Goal: Task Accomplishment & Management: Use online tool/utility

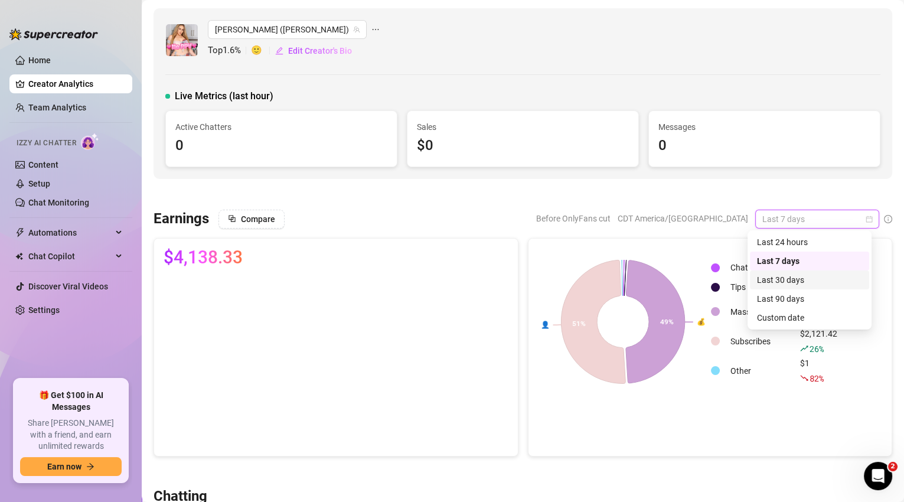
click at [774, 278] on div "Last 30 days" at bounding box center [809, 279] width 105 height 13
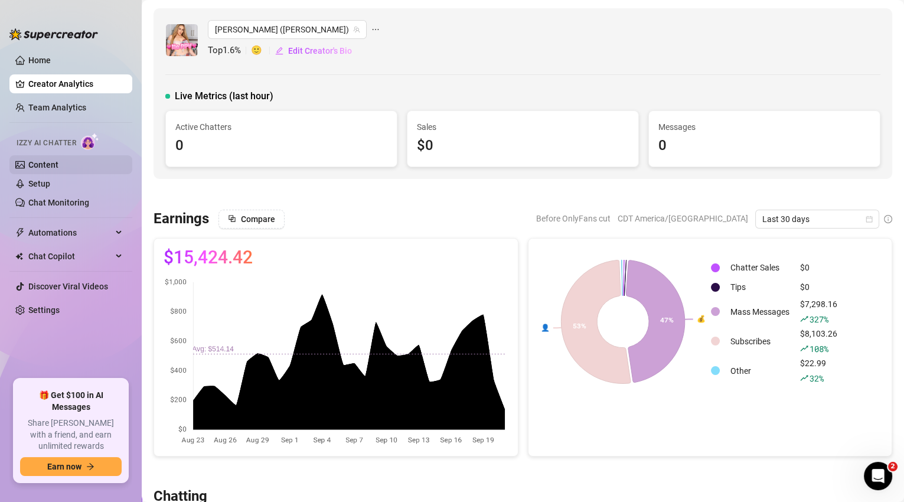
click at [47, 161] on link "Content" at bounding box center [43, 164] width 30 height 9
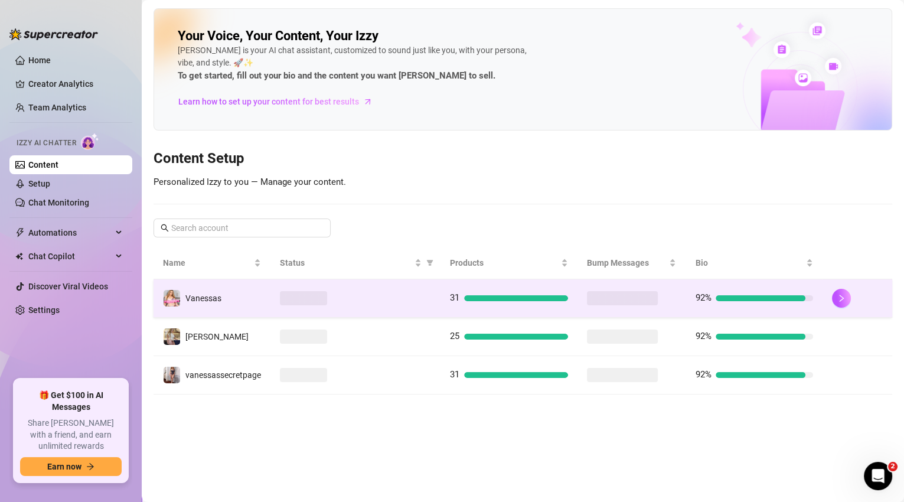
click at [229, 293] on td "Vanessas" at bounding box center [211, 298] width 117 height 38
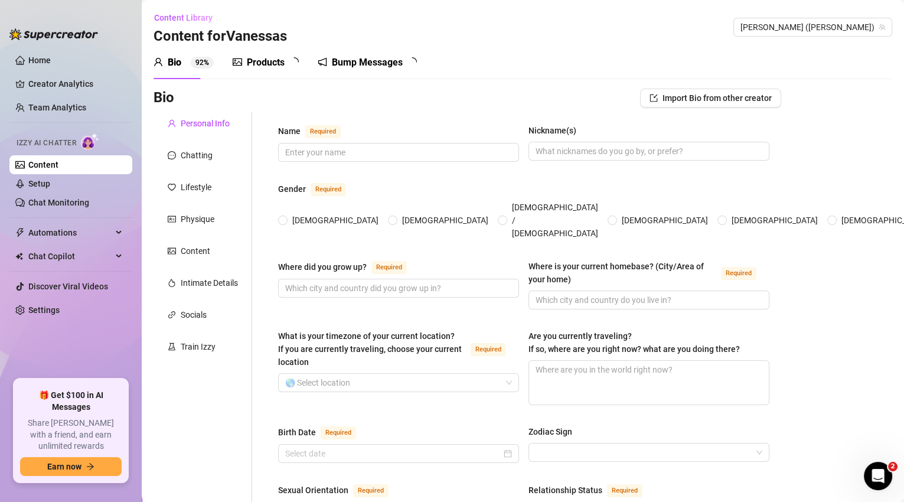
type input "[PERSON_NAME]"
type input "vane"
type input "[GEOGRAPHIC_DATA], [GEOGRAPHIC_DATA]"
type textarea "i am not traveling but i do post old content on my social media from past trips…"
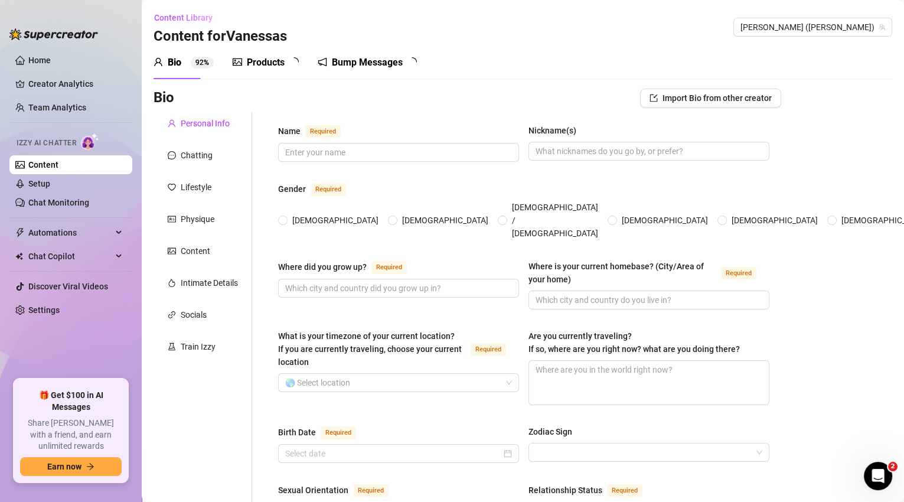
type input "straight"
type input "single"
type input "1 brother and 1 sister"
type input "2 boys"
type input "3 cats that are mainecoons and 1 yorkie dog"
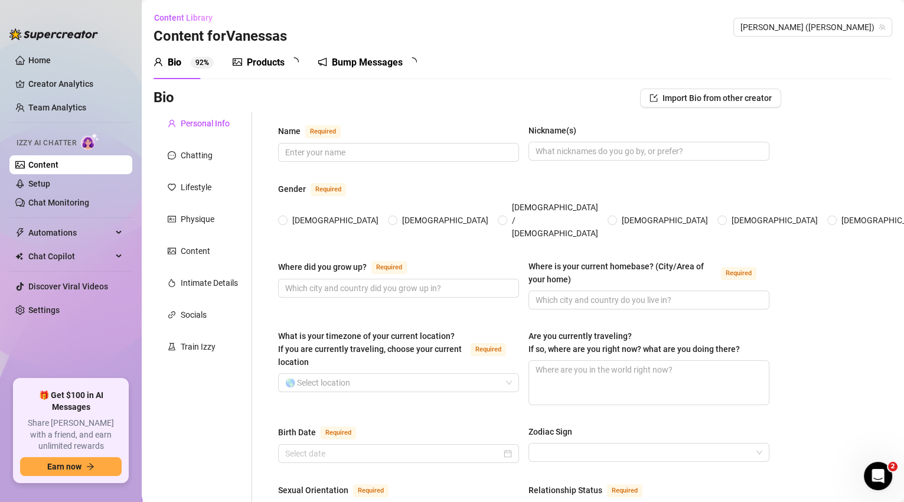
type input "content creator"
type input "waitress, restaurant manager"
type input "college"
type textarea "i want to one day open up a salon suite where people rent out salon spaces to w…"
type textarea "i love to cook, [PERSON_NAME], i love spicy food. i love to travel."
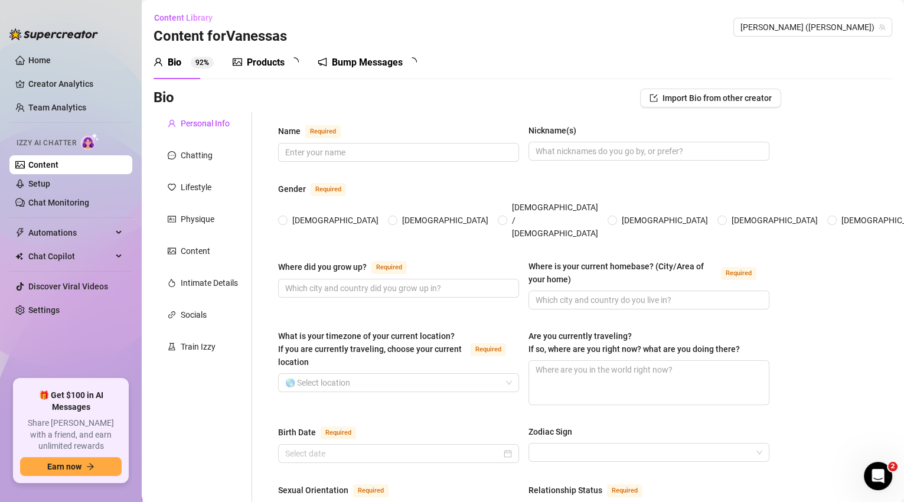
type textarea "my boobs are gummy bear implants and they are nice and soft, I'm size 38I in br…"
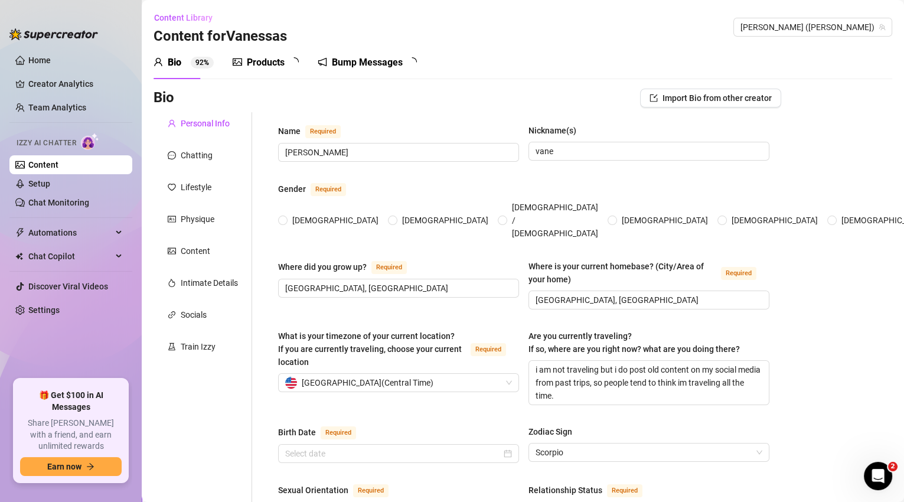
drag, startPoint x: 170, startPoint y: 63, endPoint x: 235, endPoint y: 123, distance: 88.6
click at [170, 63] on div "Bio" at bounding box center [175, 62] width 14 height 14
radio input "true"
type input "[DATE]"
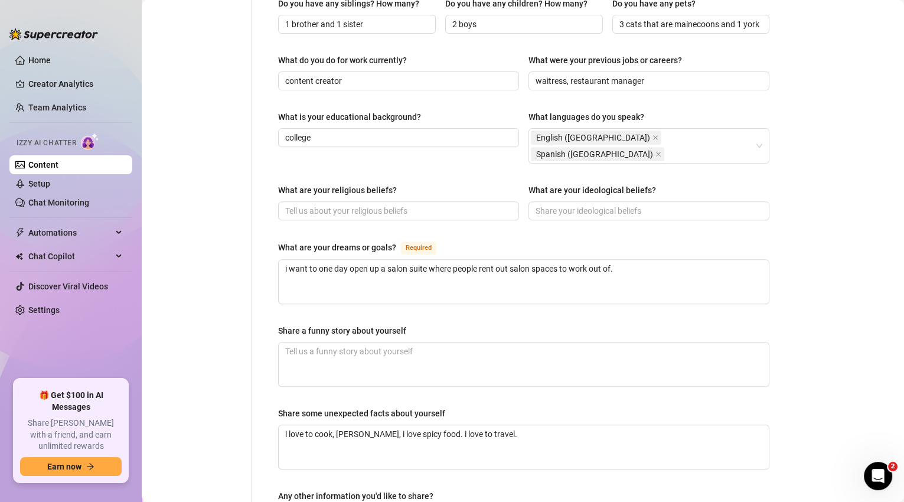
scroll to position [697, 0]
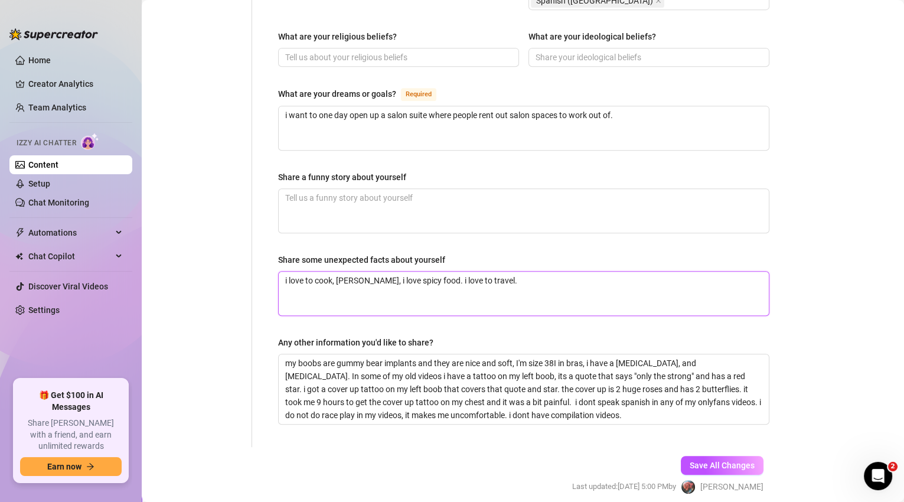
click at [511, 272] on textarea "i love to cook, [PERSON_NAME], i love spicy food. i love to travel." at bounding box center [524, 294] width 490 height 44
type textarea "i love to cook, [PERSON_NAME], i love spicy food. i love to travel."
type textarea "i love to cook, [PERSON_NAME], i love spicy food. i love to travel. i"
type textarea "i love to cook, [PERSON_NAME], i love spicy food. i love to travel. i l"
type textarea "i love to cook, [PERSON_NAME], i love spicy food. i love to travel. i lk"
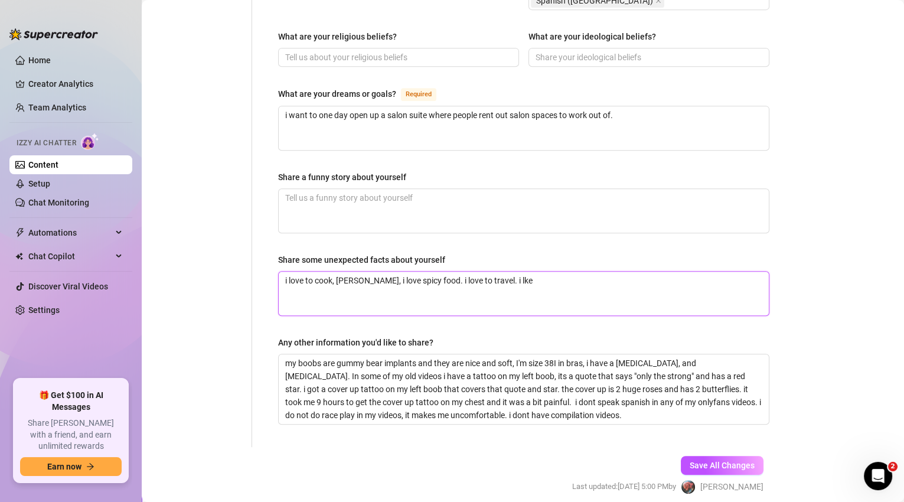
type textarea "i love to cook, [PERSON_NAME], i love spicy food. i love to travel. i lk"
type textarea "i love to cook, [PERSON_NAME], i love spicy food. i love to travel. i l"
type textarea "i love to cook, [PERSON_NAME], i love spicy food. i love to travel. i li"
type textarea "i love to cook, [PERSON_NAME], i love spicy food. i love to travel. i lik"
type textarea "i love to cook, [PERSON_NAME], i love spicy food. i love to travel. i like"
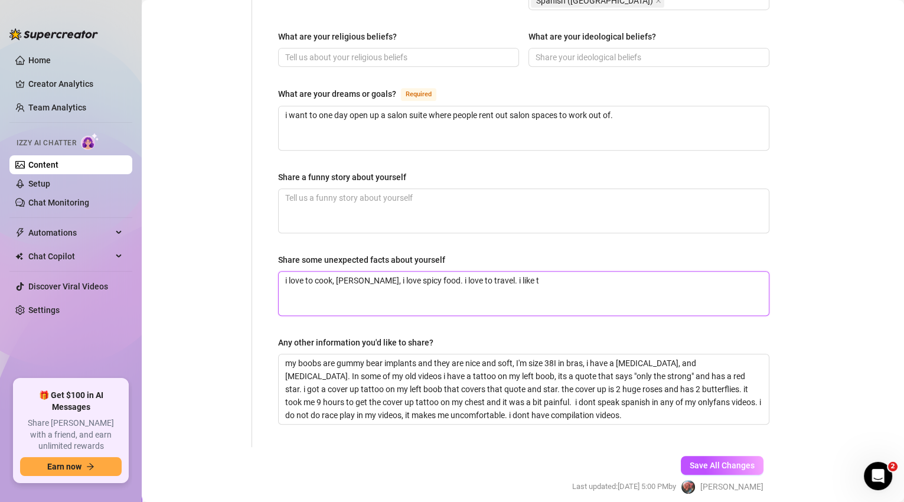
type textarea "i love to cook, [PERSON_NAME], i love spicy food. i love to travel. i like to"
type textarea "i love to cook, [PERSON_NAME], i love spicy food. i love to travel. i like to fi"
type textarea "i love to cook, [PERSON_NAME], i love spicy food. i love to travel. i like to f…"
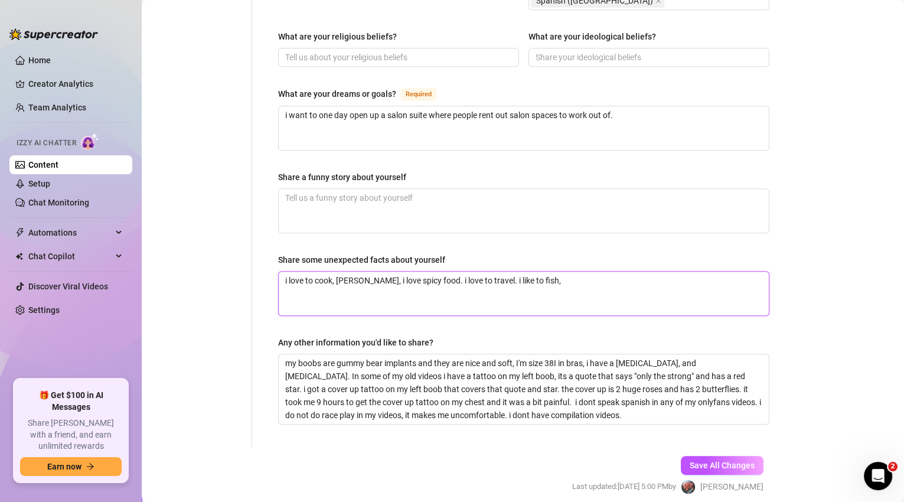
type textarea "i love to cook, [PERSON_NAME], i love spicy food. i love to travel. i like to f…"
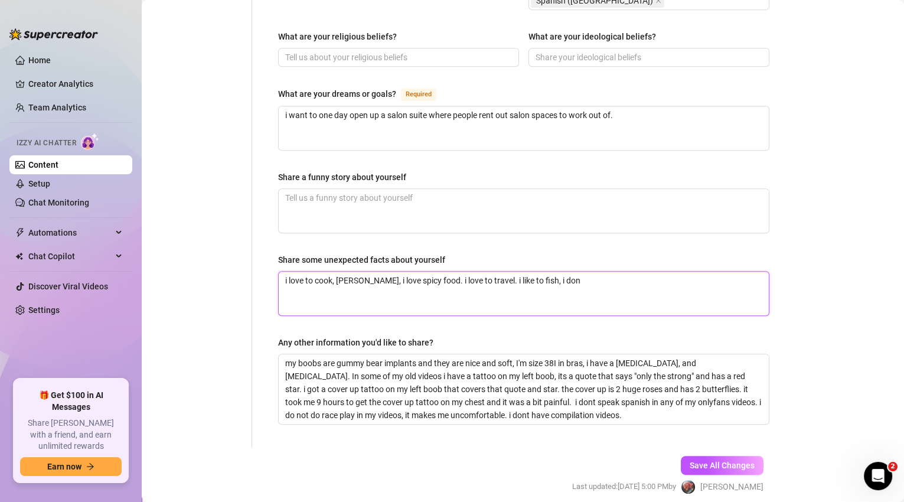
type textarea "i love to cook, [PERSON_NAME], i love spicy food. i love to travel. i like to f…"
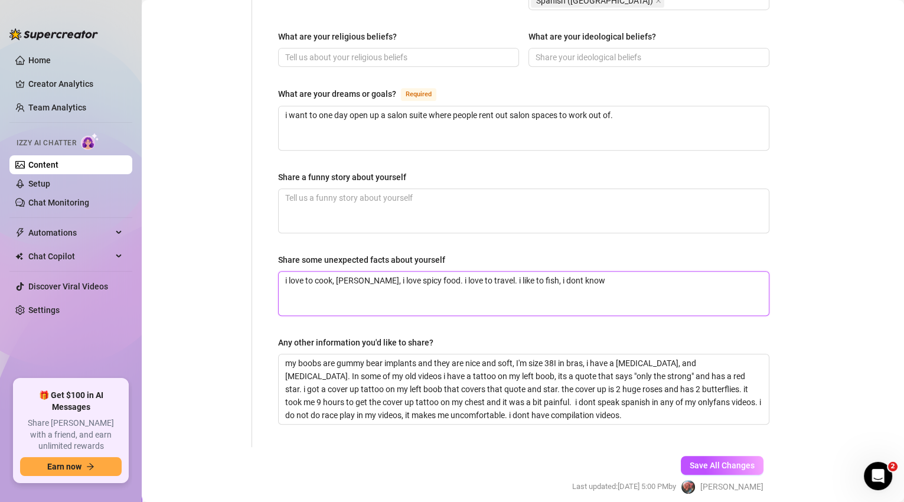
type textarea "i love to cook, [PERSON_NAME], i love spicy food. i love to travel. i like to f…"
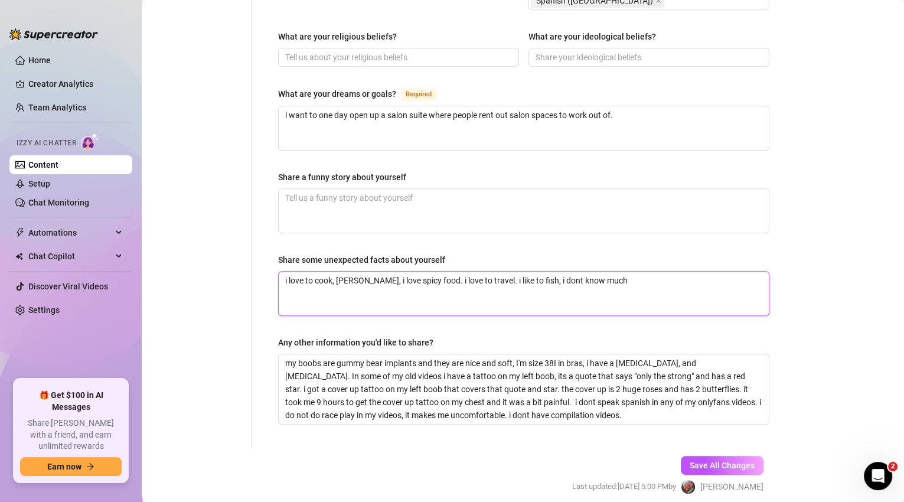
type textarea "i love to cook, [PERSON_NAME], i love spicy food. i love to travel. i like to f…"
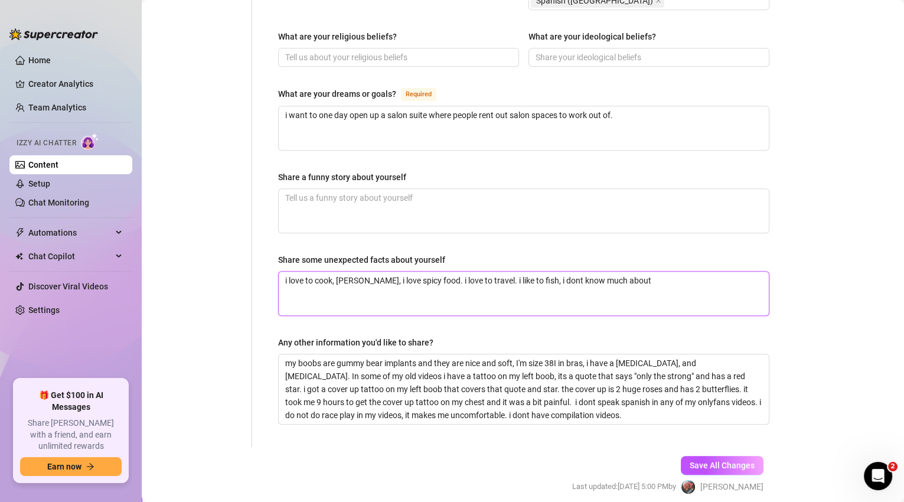
type textarea "i love to cook, [PERSON_NAME], i love spicy food. i love to travel. i like to f…"
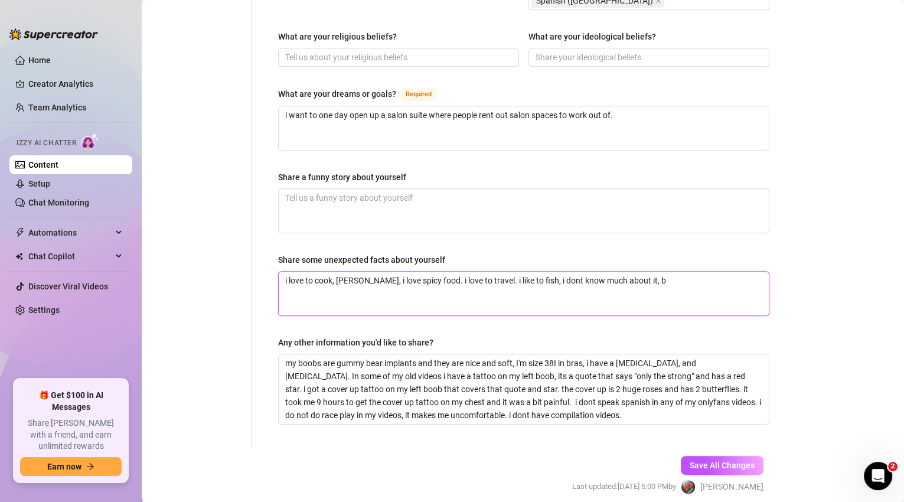
type textarea "i love to cook, [PERSON_NAME], i love spicy food. i love to travel. i like to f…"
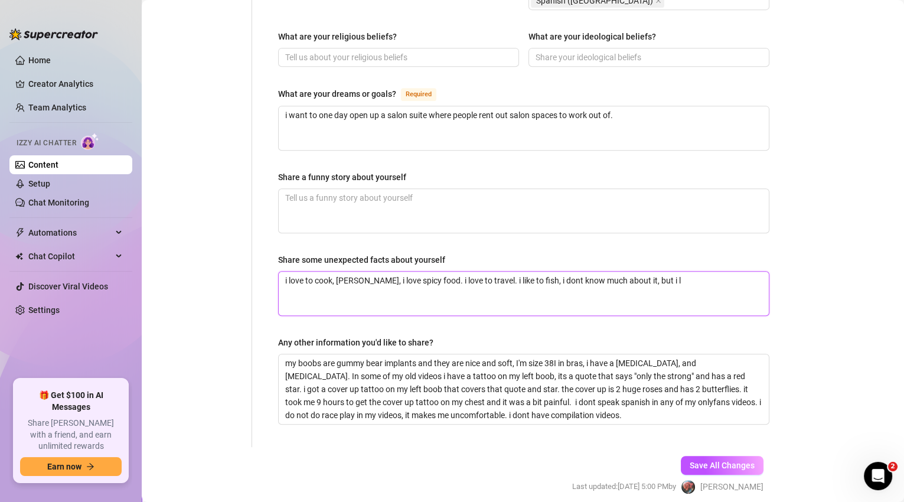
type textarea "i love to cook, [PERSON_NAME], i love spicy food. i love to travel. i like to f…"
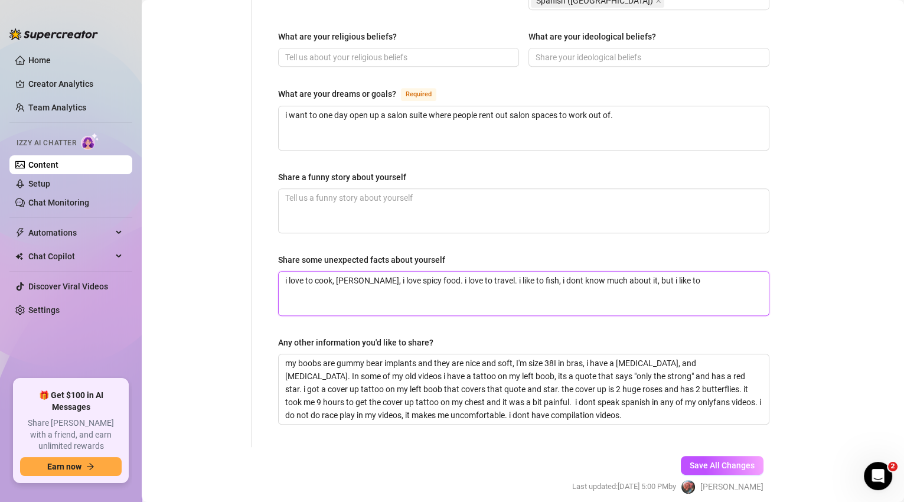
type textarea "i love to cook, [PERSON_NAME], i love spicy food. i love to travel. i like to f…"
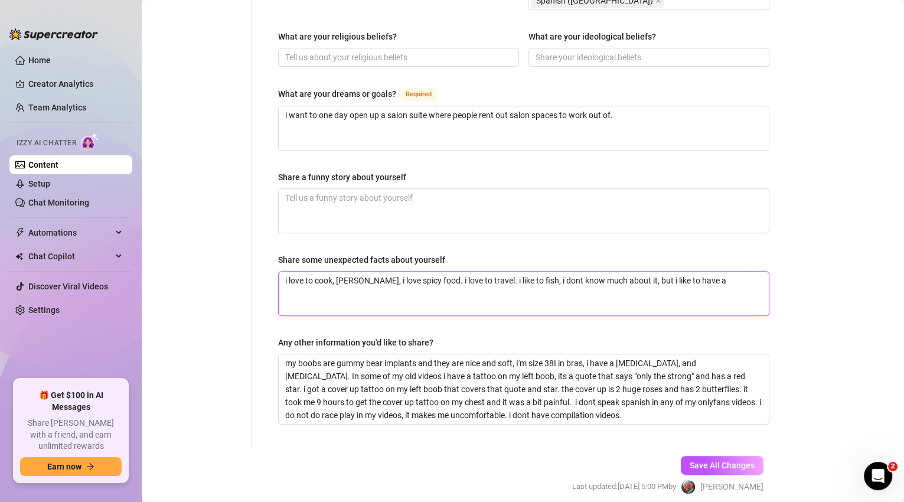
type textarea "i love to cook, [PERSON_NAME], i love spicy food. i love to travel. i like to f…"
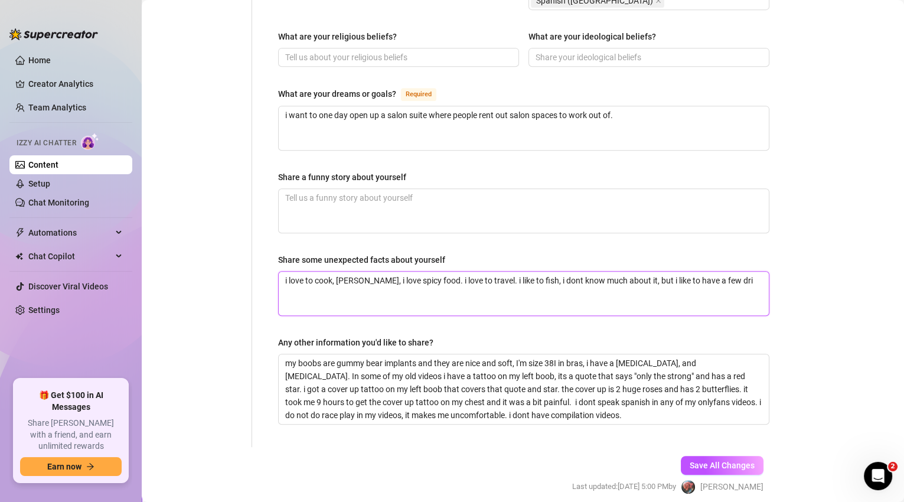
type textarea "i love to cook, [PERSON_NAME], i love spicy food. i love to travel. i like to f…"
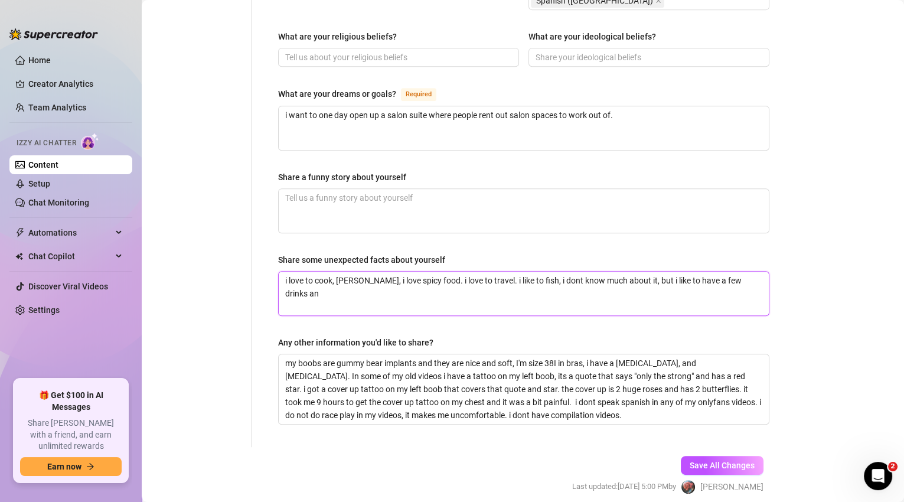
type textarea "i love to cook, [PERSON_NAME], i love spicy food. i love to travel. i like to f…"
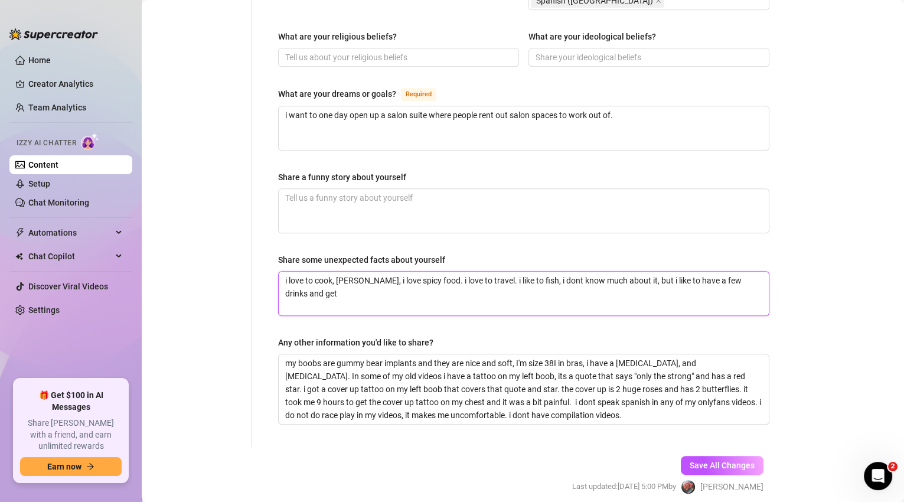
type textarea "i love to cook, [PERSON_NAME], i love spicy food. i love to travel. i like to f…"
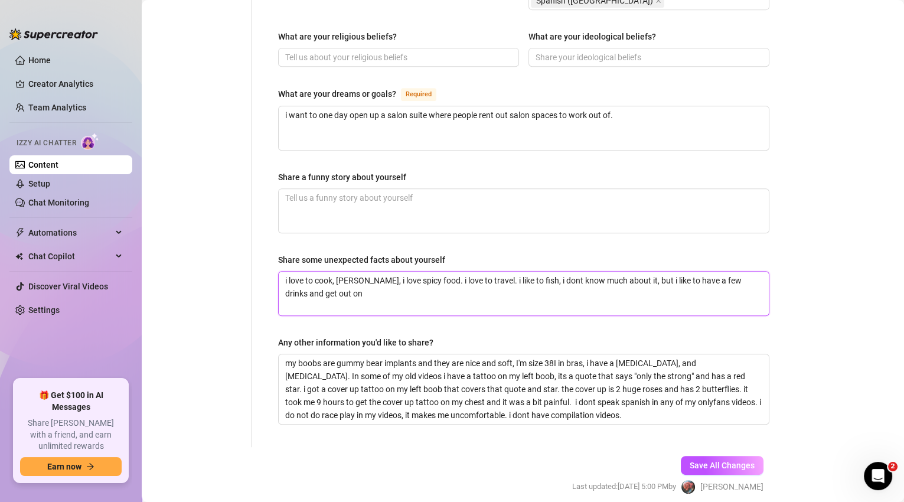
type textarea "i love to cook, [PERSON_NAME], i love spicy food. i love to travel. i like to f…"
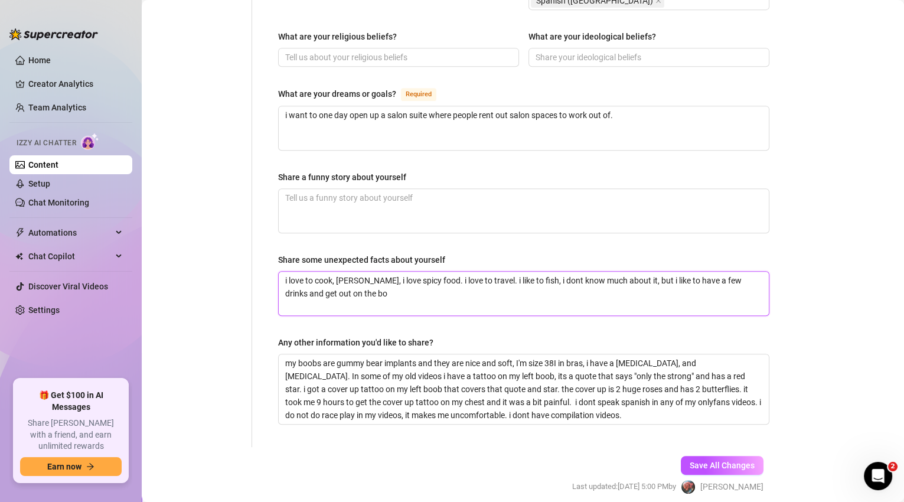
type textarea "i love to cook, [PERSON_NAME], i love spicy food. i love to travel. i like to f…"
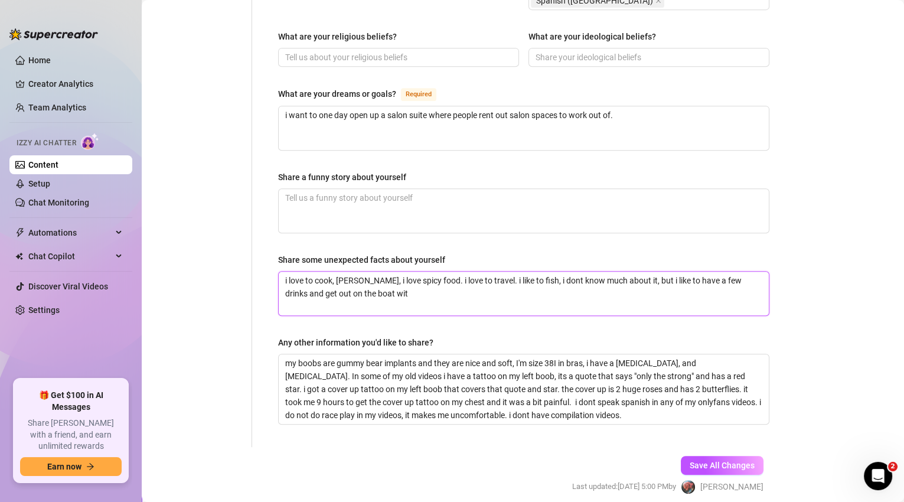
type textarea "i love to cook, [PERSON_NAME], i love spicy food. i love to travel. i like to f…"
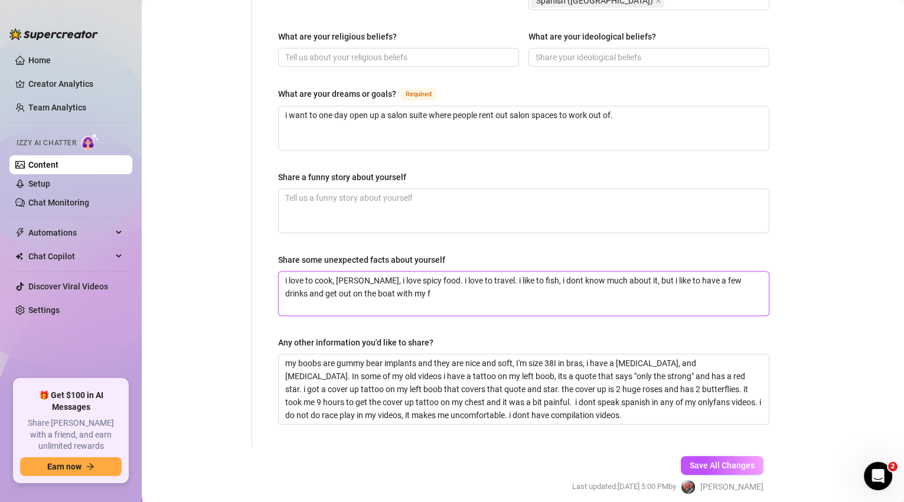
type textarea "i love to cook, [PERSON_NAME], i love spicy food. i love to travel. i like to f…"
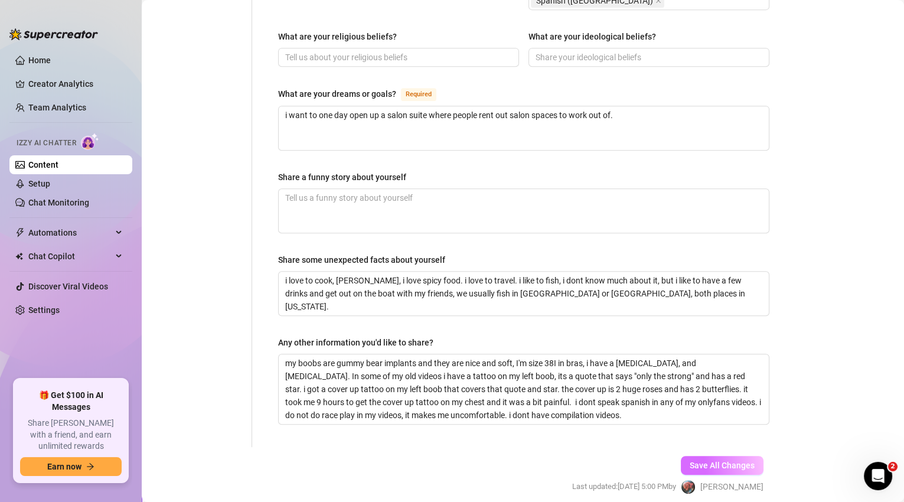
click at [701, 456] on button "Save All Changes" at bounding box center [722, 465] width 83 height 19
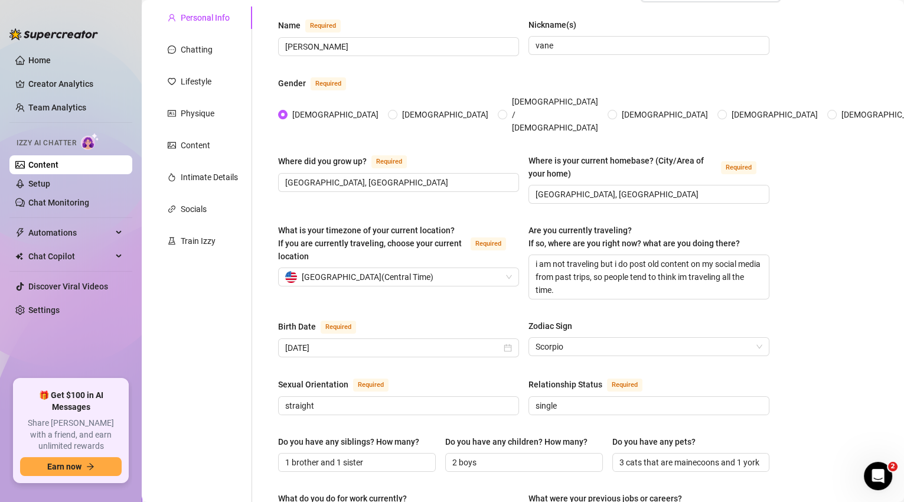
scroll to position [0, 0]
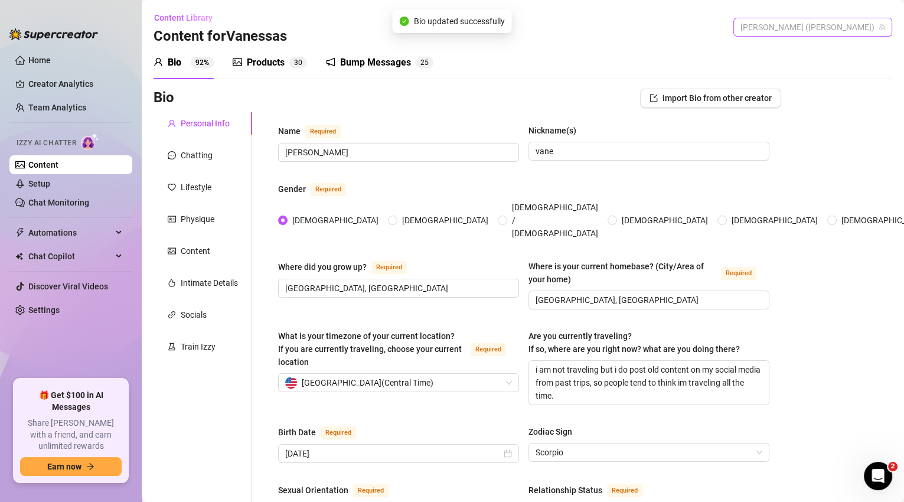
click at [820, 26] on span "[PERSON_NAME] ([PERSON_NAME])" at bounding box center [812, 27] width 145 height 18
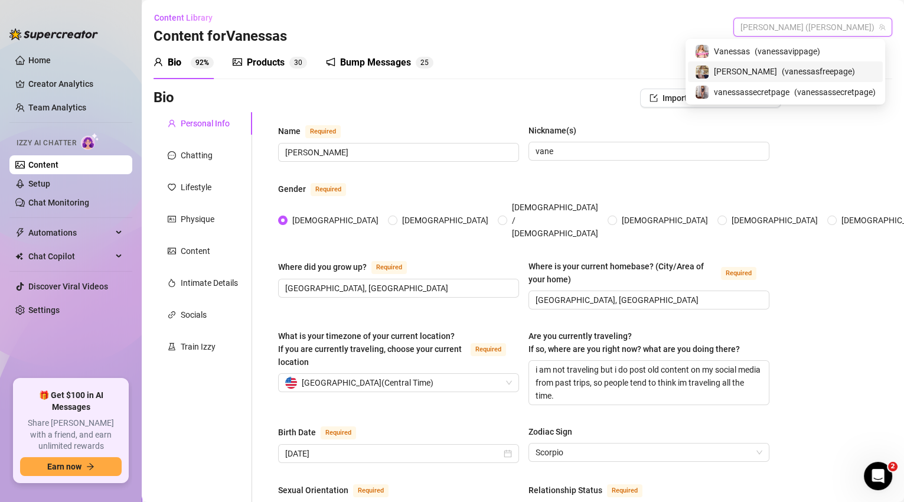
click at [812, 74] on span "( vanessasfreepage )" at bounding box center [818, 71] width 73 height 13
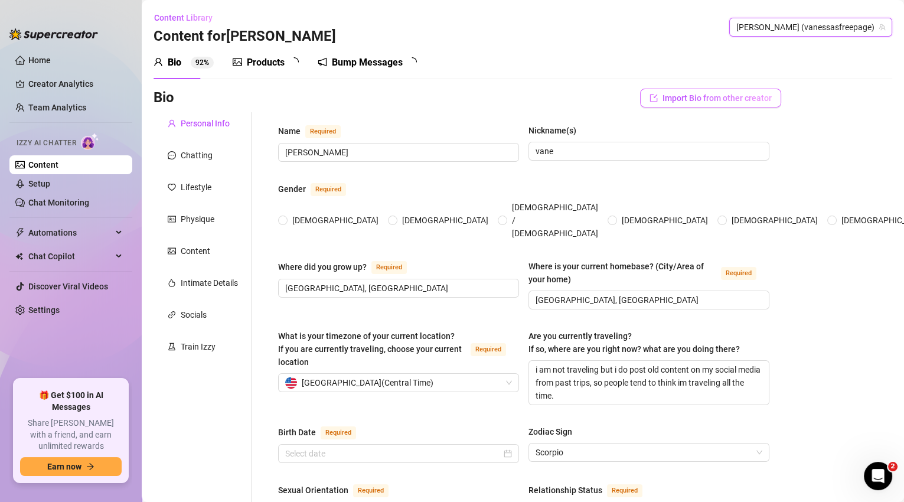
click at [679, 96] on span "Import Bio from other creator" at bounding box center [716, 97] width 109 height 9
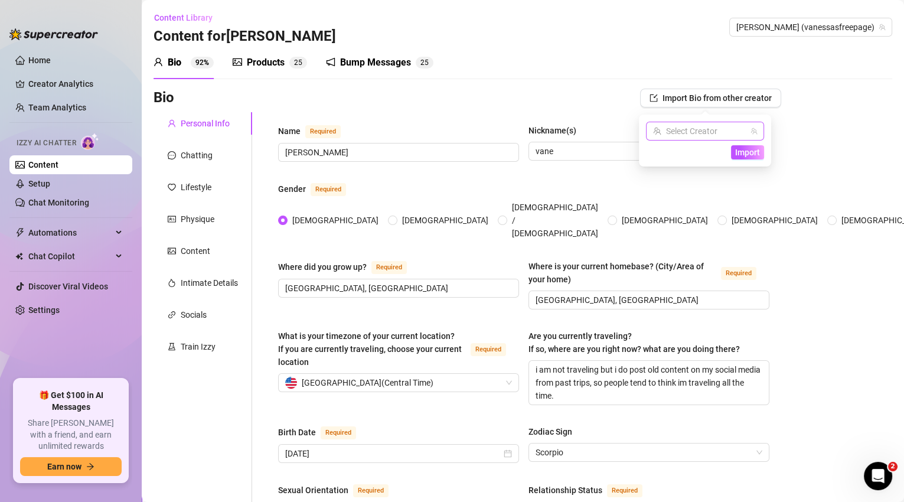
click at [705, 130] on input "search" at bounding box center [699, 131] width 93 height 18
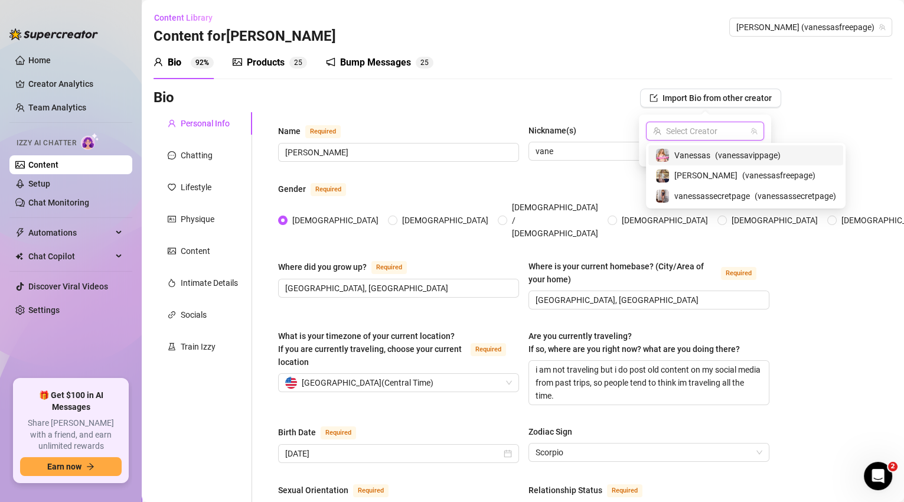
click at [717, 155] on span "( vanessavippage )" at bounding box center [748, 155] width 66 height 13
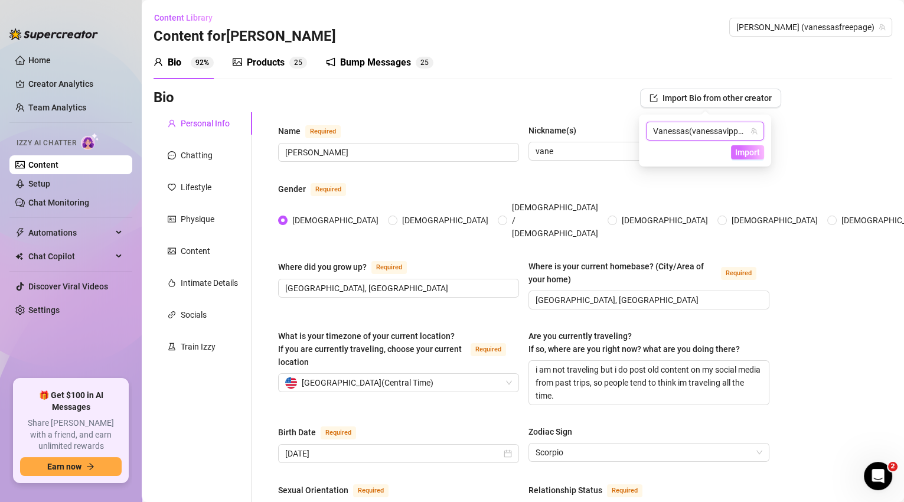
click at [758, 148] on span "Import" at bounding box center [747, 152] width 25 height 9
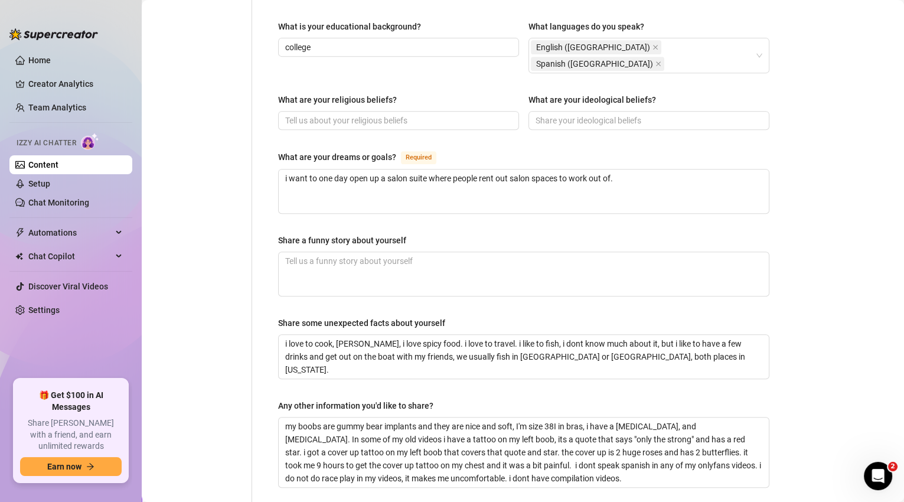
scroll to position [703, 0]
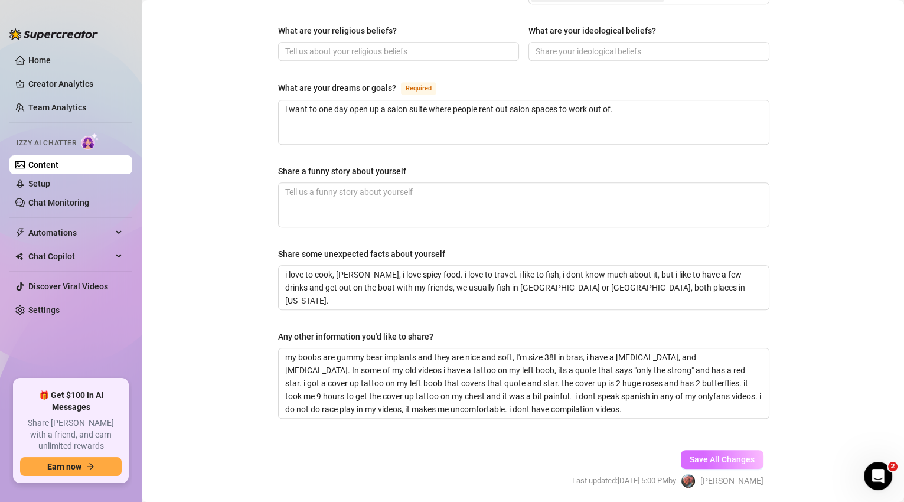
click at [711, 455] on span "Save All Changes" at bounding box center [721, 459] width 65 height 9
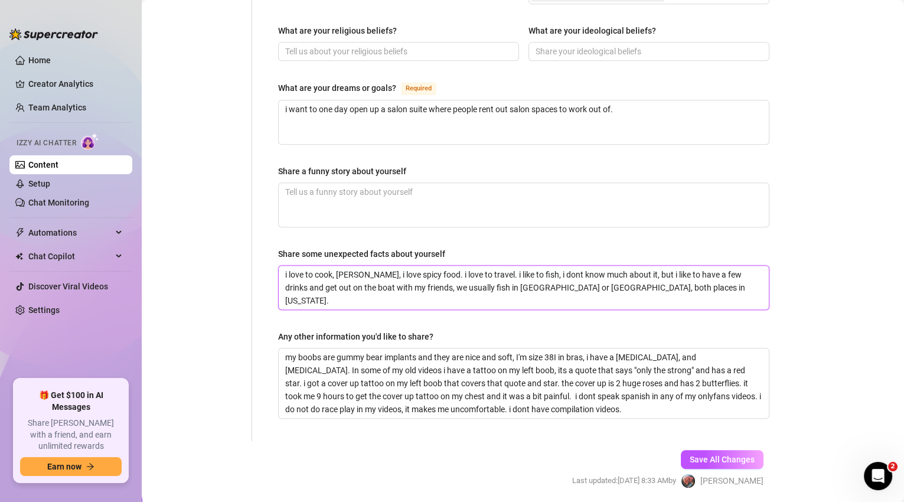
click at [695, 266] on textarea "i love to cook, [PERSON_NAME], i love spicy food. i love to travel. i like to f…" at bounding box center [524, 288] width 490 height 44
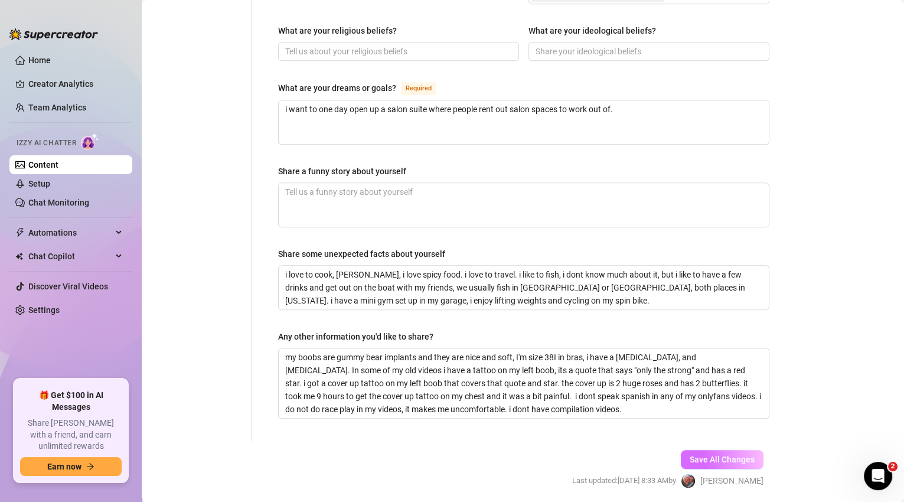
click at [702, 455] on span "Save All Changes" at bounding box center [721, 459] width 65 height 9
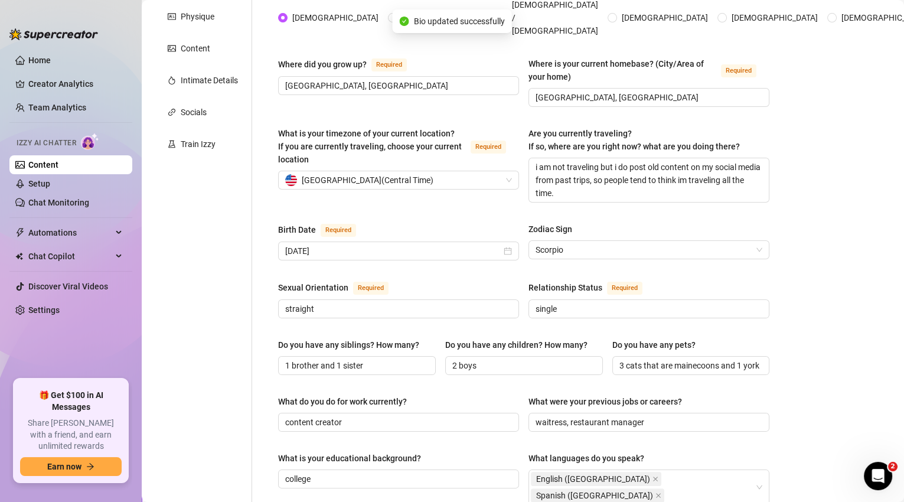
scroll to position [0, 0]
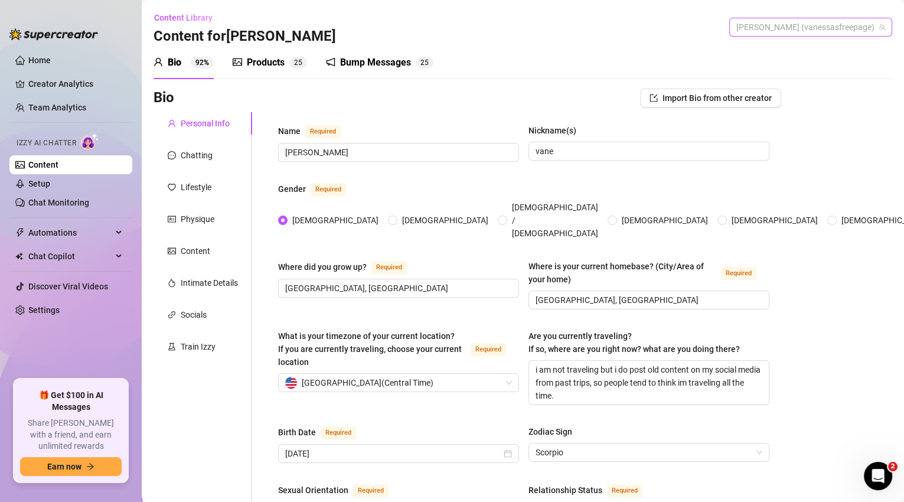
click at [798, 21] on span "[PERSON_NAME] (vanessasfreepage)" at bounding box center [810, 27] width 149 height 18
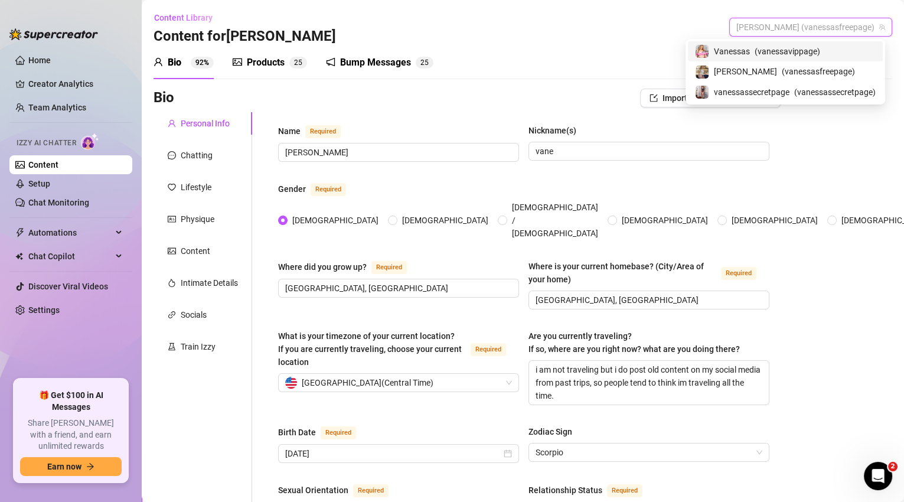
click at [795, 53] on span "( vanessavippage )" at bounding box center [787, 51] width 66 height 13
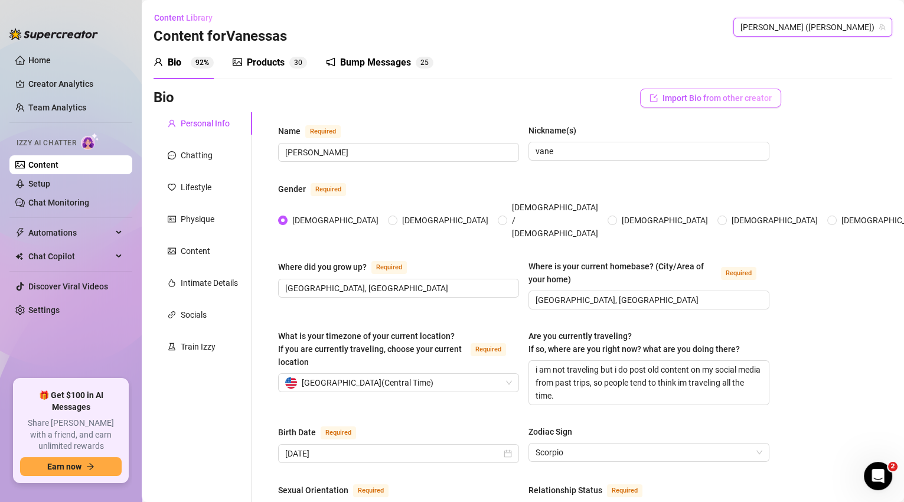
click at [697, 101] on span "Import Bio from other creator" at bounding box center [716, 97] width 109 height 9
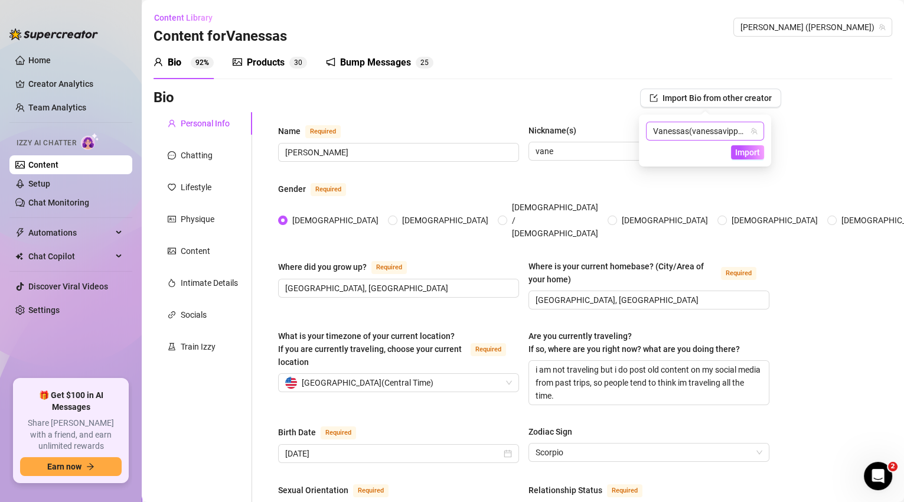
click at [709, 136] on span "[PERSON_NAME] ( [PERSON_NAME] )" at bounding box center [705, 131] width 104 height 18
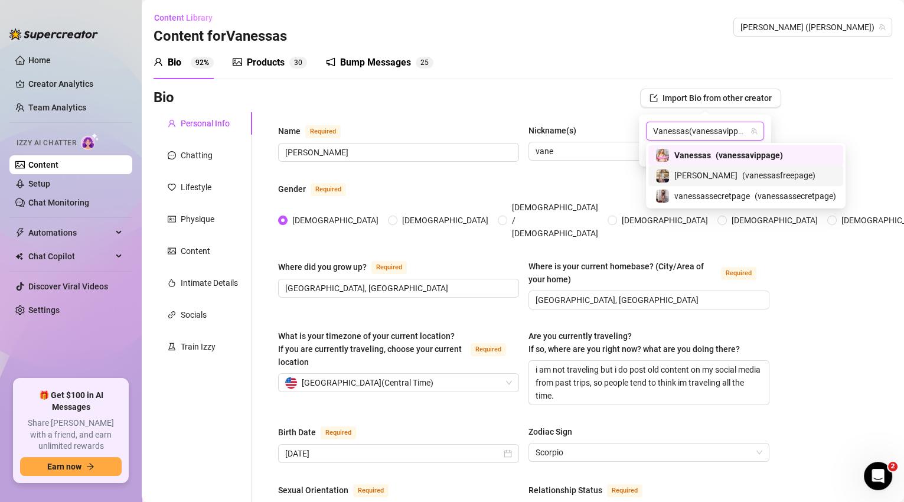
click at [750, 181] on span "( vanessasfreepage )" at bounding box center [778, 175] width 73 height 13
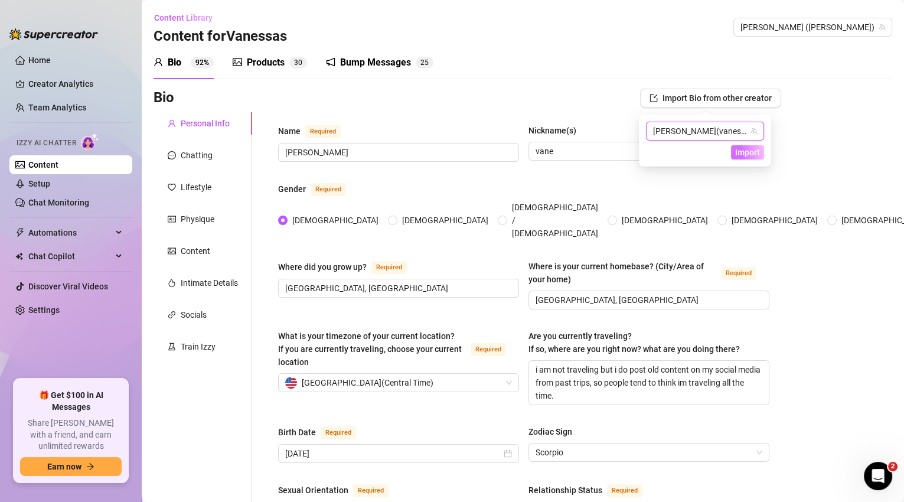
click at [754, 152] on span "Import" at bounding box center [747, 152] width 25 height 9
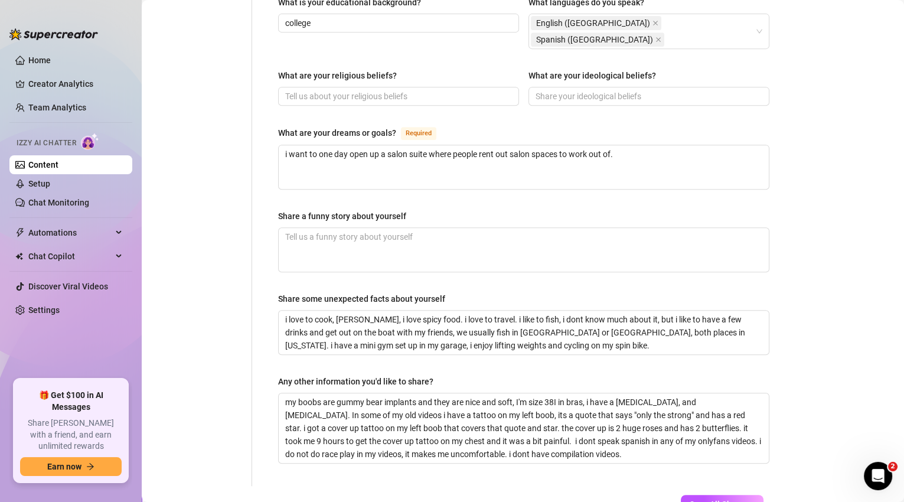
scroll to position [703, 0]
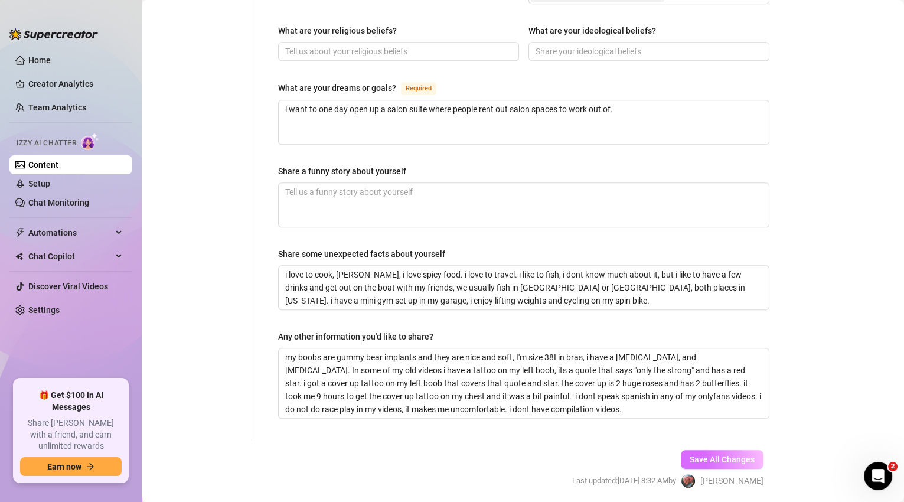
click at [717, 455] on span "Save All Changes" at bounding box center [721, 459] width 65 height 9
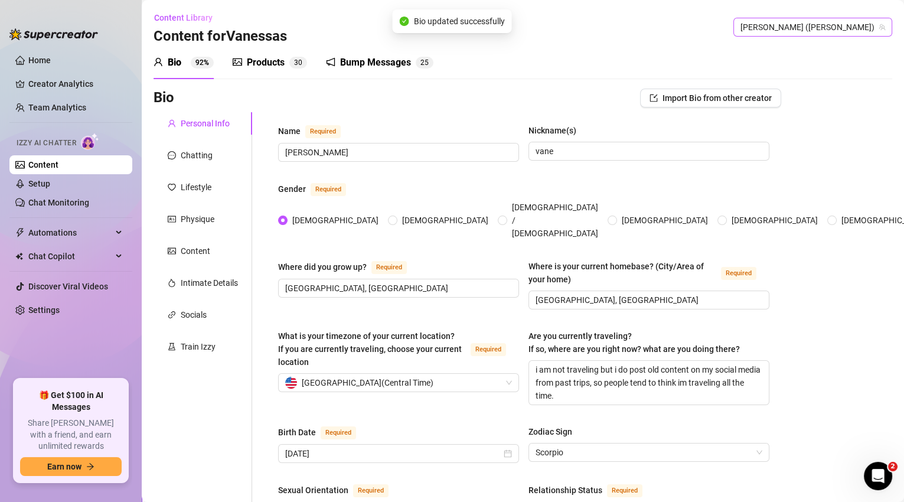
click at [822, 23] on span "[PERSON_NAME] ([PERSON_NAME])" at bounding box center [812, 27] width 145 height 18
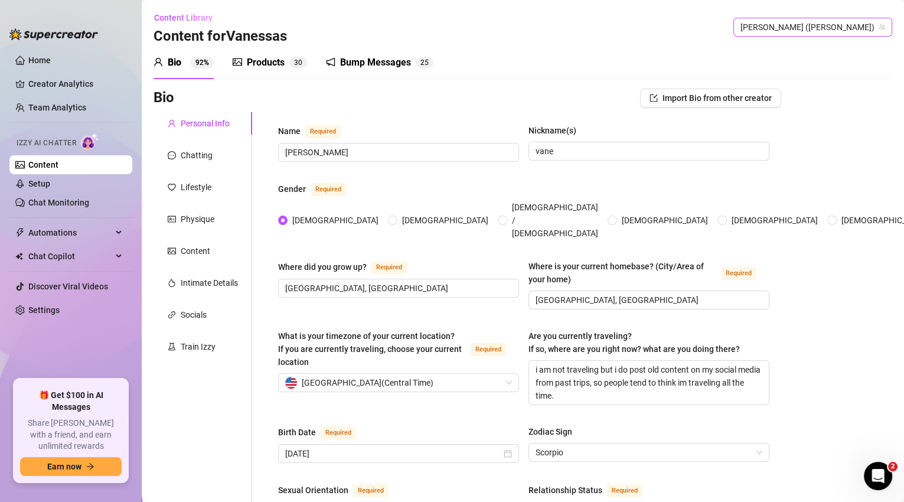
click at [828, 35] on span "[PERSON_NAME] ([PERSON_NAME])" at bounding box center [812, 27] width 145 height 18
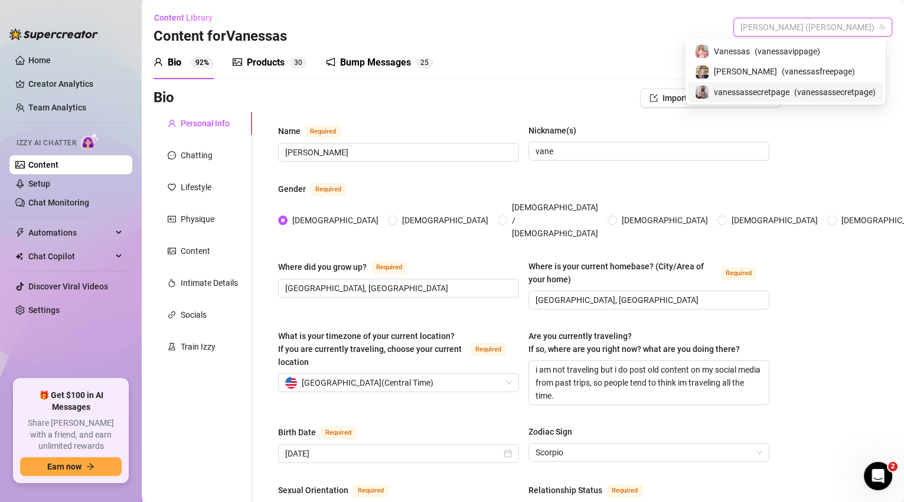
click at [833, 96] on span "( vanessassecretpage )" at bounding box center [834, 92] width 81 height 13
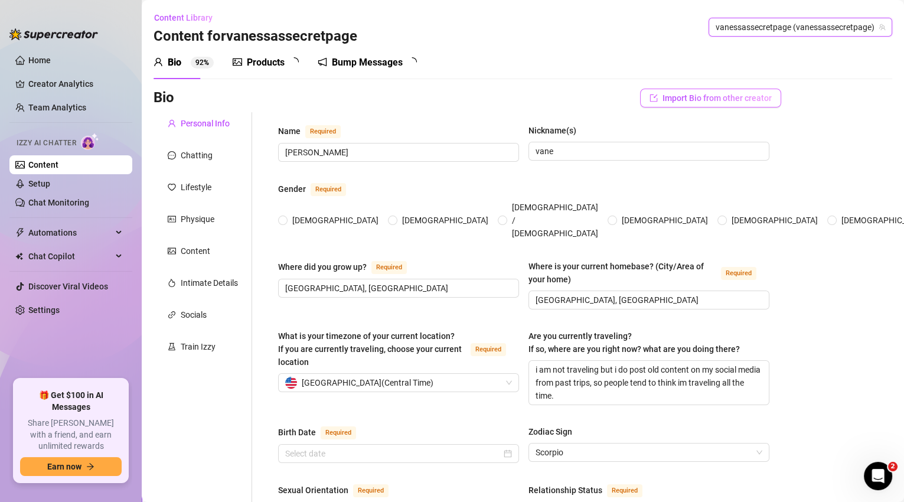
click at [709, 103] on button "Import Bio from other creator" at bounding box center [710, 98] width 141 height 19
click at [733, 101] on span "Import Bio from other creator" at bounding box center [716, 97] width 109 height 9
click at [710, 98] on span "Import Bio from other creator" at bounding box center [716, 97] width 109 height 9
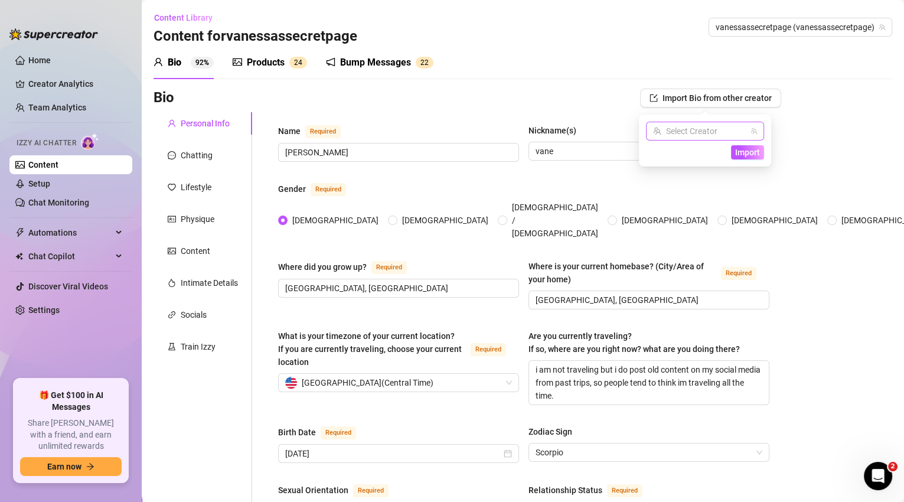
click at [699, 129] on input "search" at bounding box center [699, 131] width 93 height 18
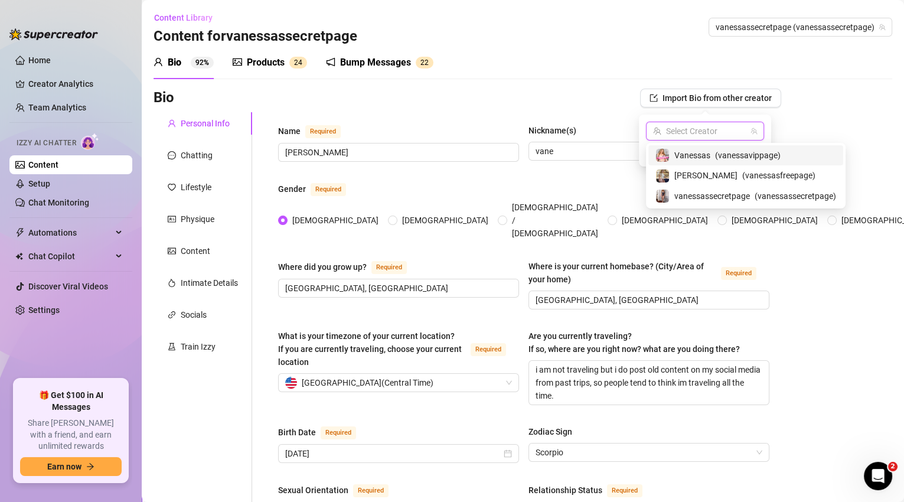
click at [717, 156] on span "( vanessavippage )" at bounding box center [748, 155] width 66 height 13
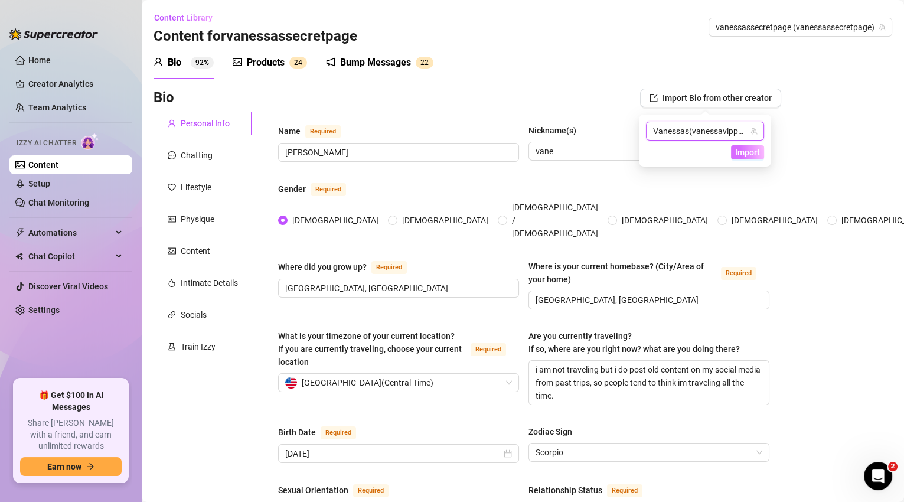
click at [747, 149] on span "Import" at bounding box center [747, 152] width 25 height 9
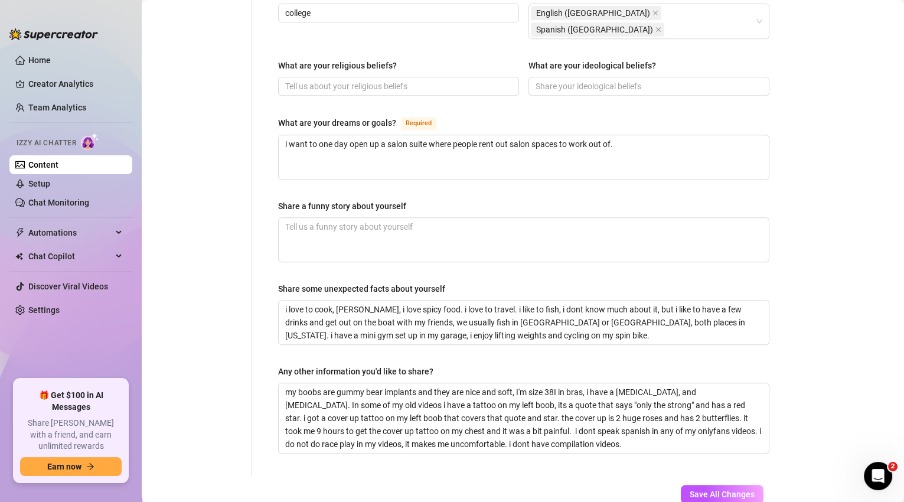
scroll to position [703, 0]
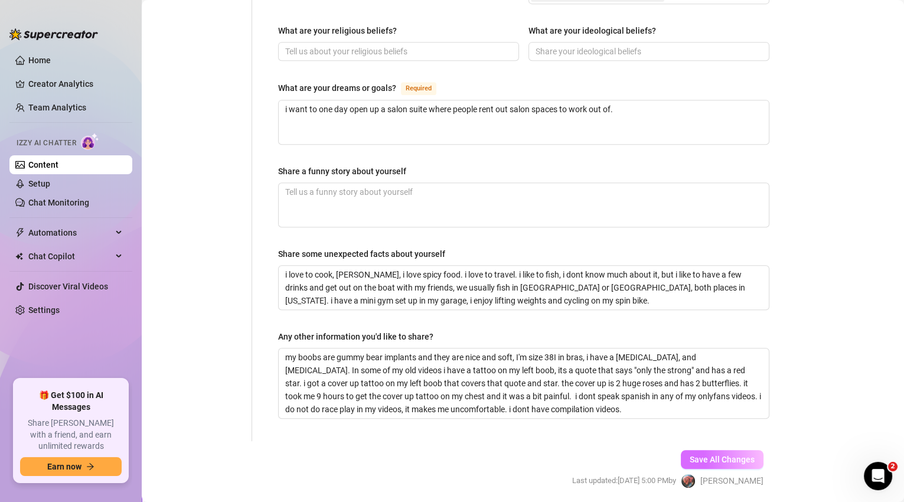
click at [700, 455] on span "Save All Changes" at bounding box center [721, 459] width 65 height 9
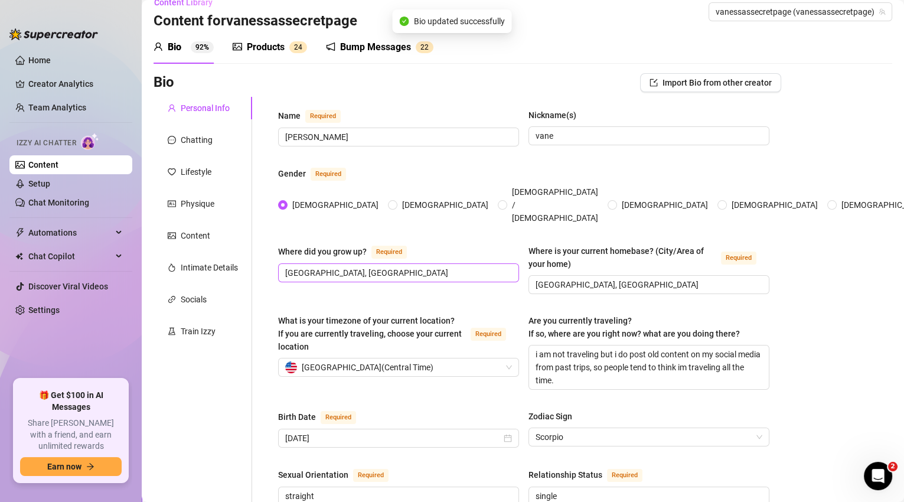
scroll to position [0, 0]
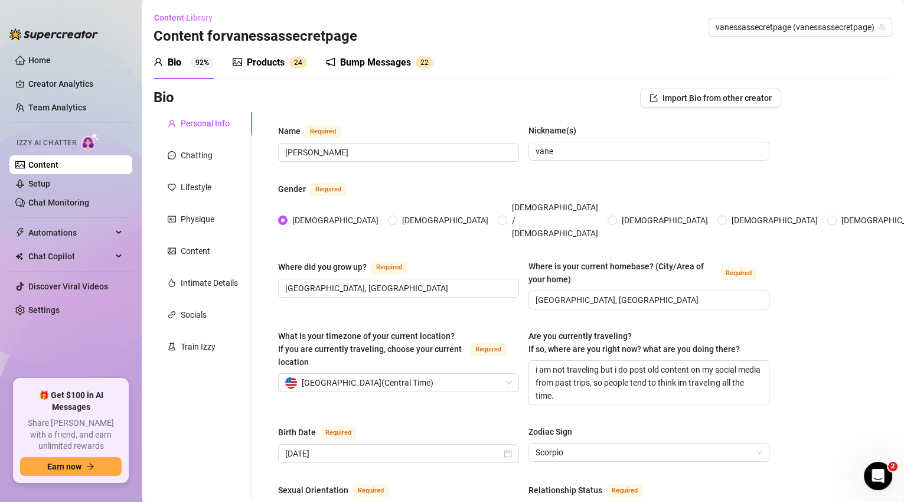
click at [362, 67] on div "Bump Messages" at bounding box center [375, 62] width 71 height 14
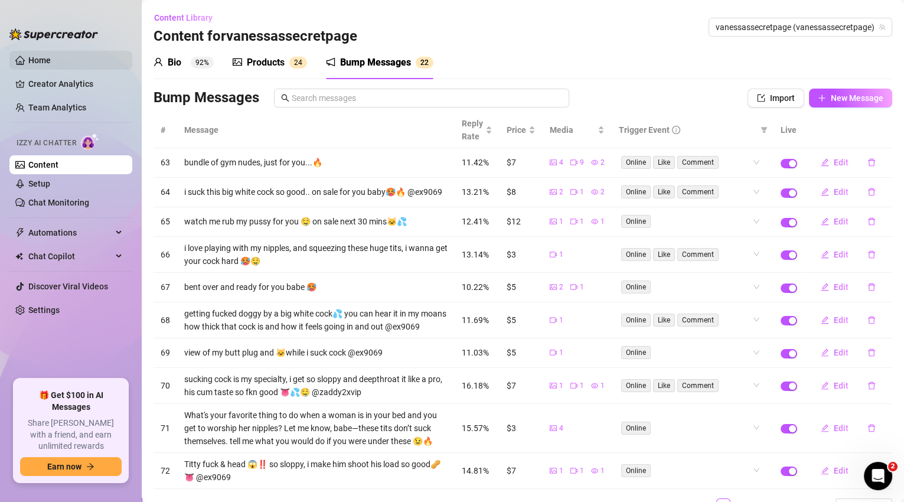
click at [51, 63] on link "Home" at bounding box center [39, 59] width 22 height 9
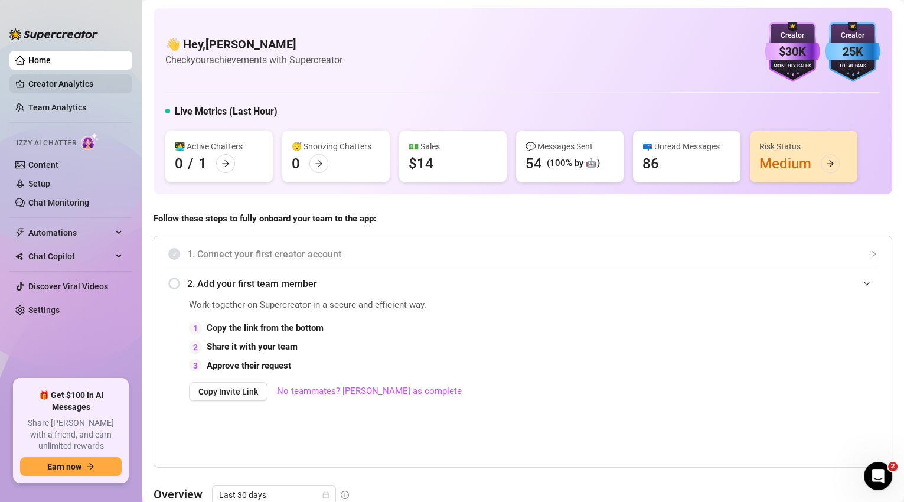
click at [61, 83] on link "Creator Analytics" at bounding box center [75, 83] width 94 height 19
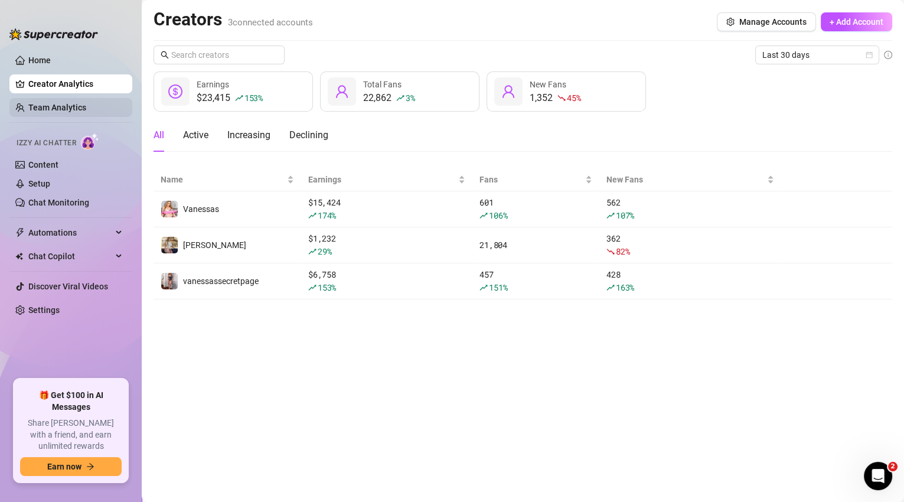
click at [86, 103] on link "Team Analytics" at bounding box center [57, 107] width 58 height 9
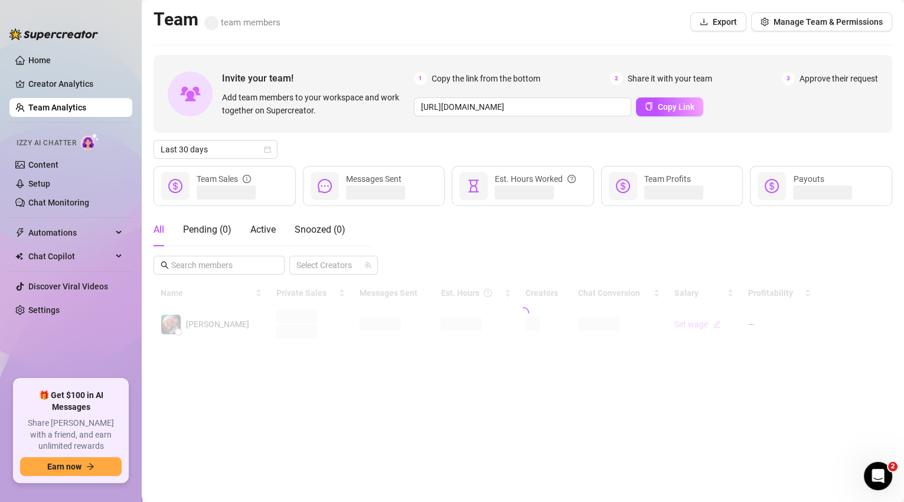
click at [79, 112] on link "Team Analytics" at bounding box center [57, 107] width 58 height 9
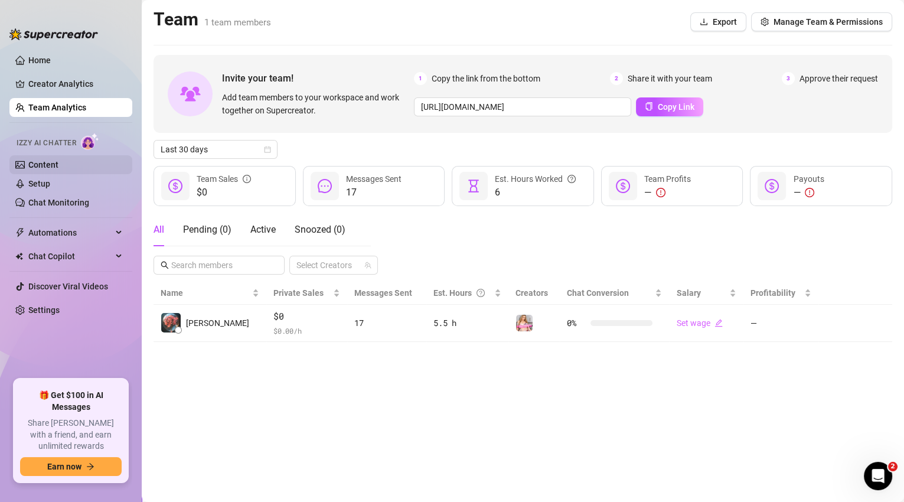
click at [53, 162] on link "Content" at bounding box center [43, 164] width 30 height 9
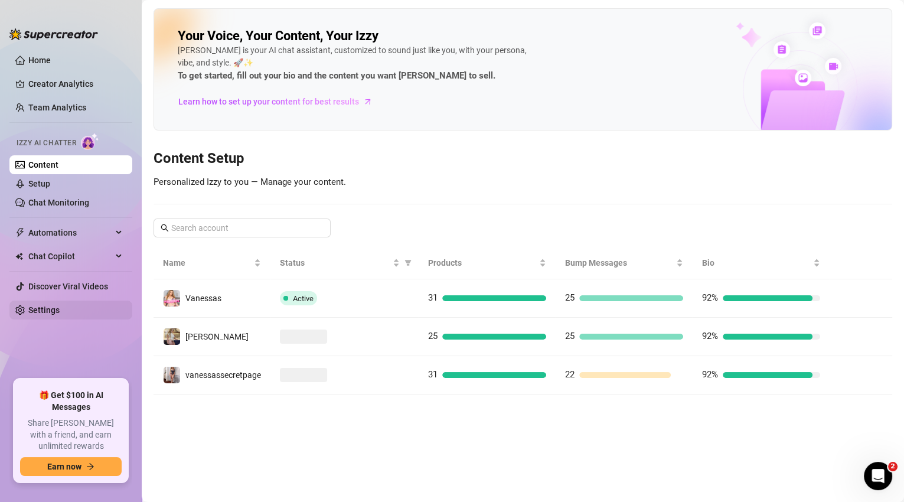
click at [60, 312] on link "Settings" at bounding box center [43, 309] width 31 height 9
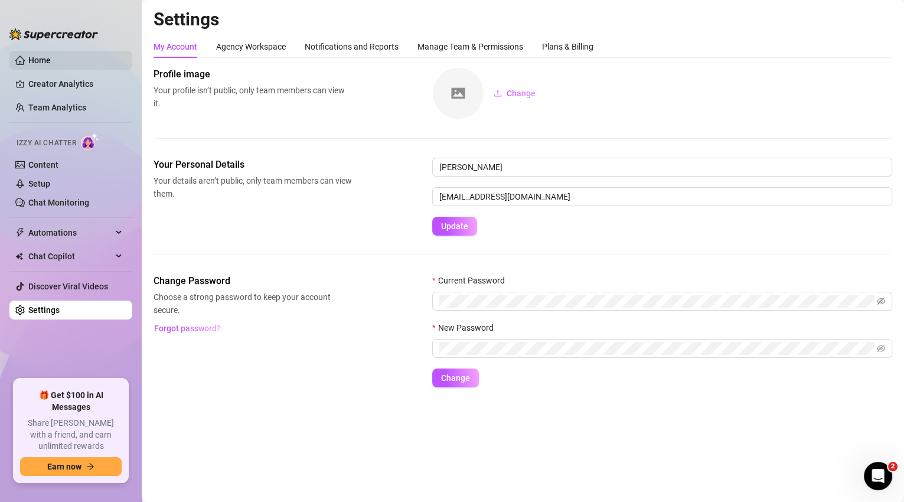
click at [51, 64] on link "Home" at bounding box center [39, 59] width 22 height 9
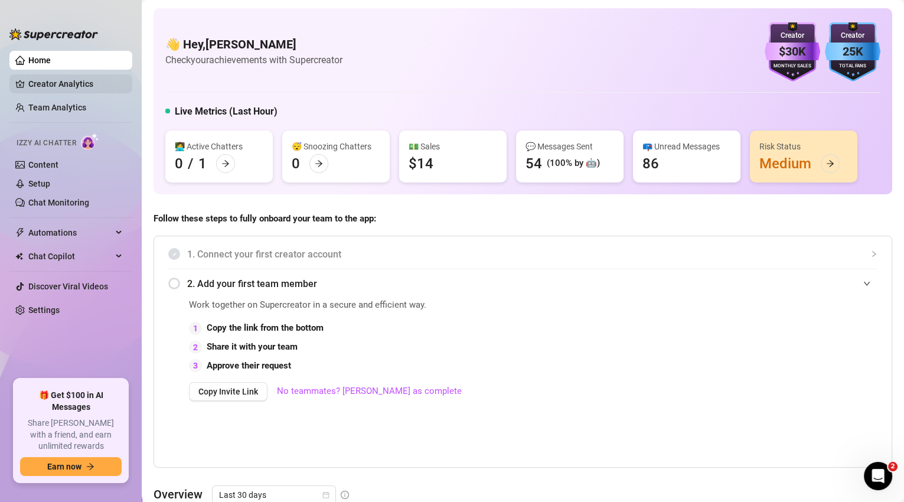
click at [54, 86] on link "Creator Analytics" at bounding box center [75, 83] width 94 height 19
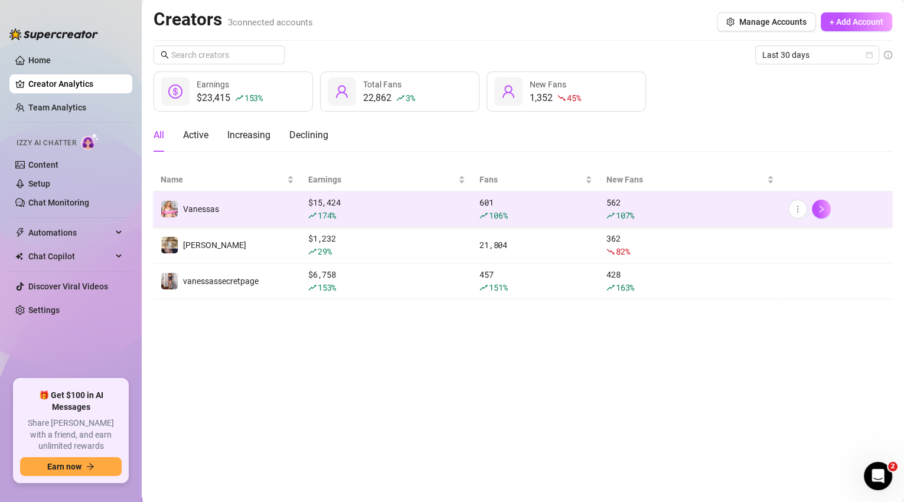
click at [457, 212] on div "174 %" at bounding box center [386, 215] width 157 height 13
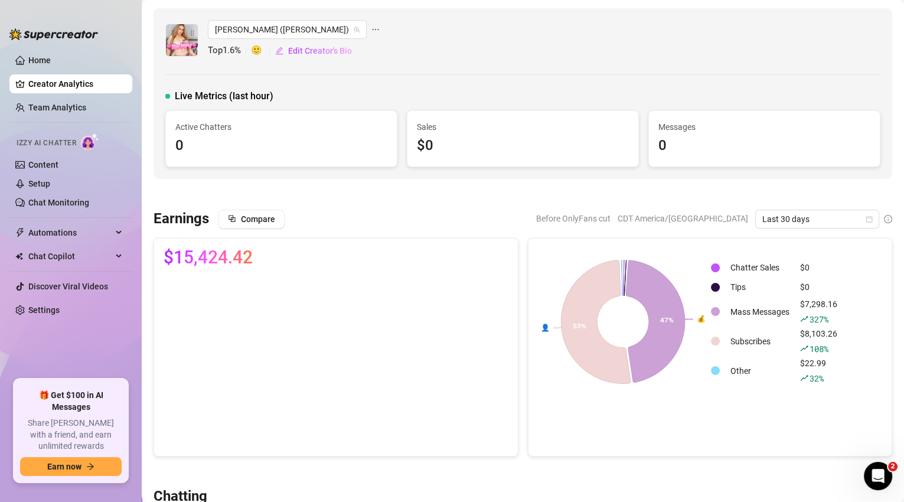
click at [207, 144] on div "0" at bounding box center [281, 146] width 212 height 22
click at [37, 65] on link "Home" at bounding box center [39, 59] width 22 height 9
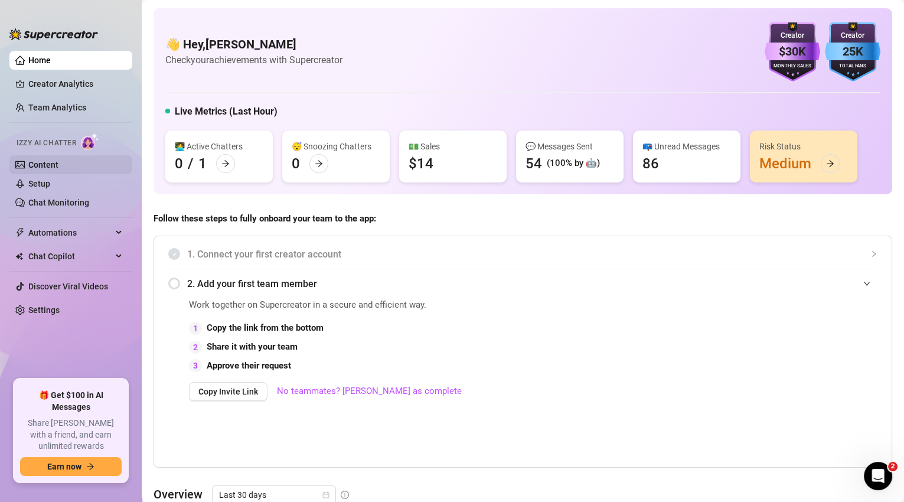
click at [53, 161] on link "Content" at bounding box center [43, 164] width 30 height 9
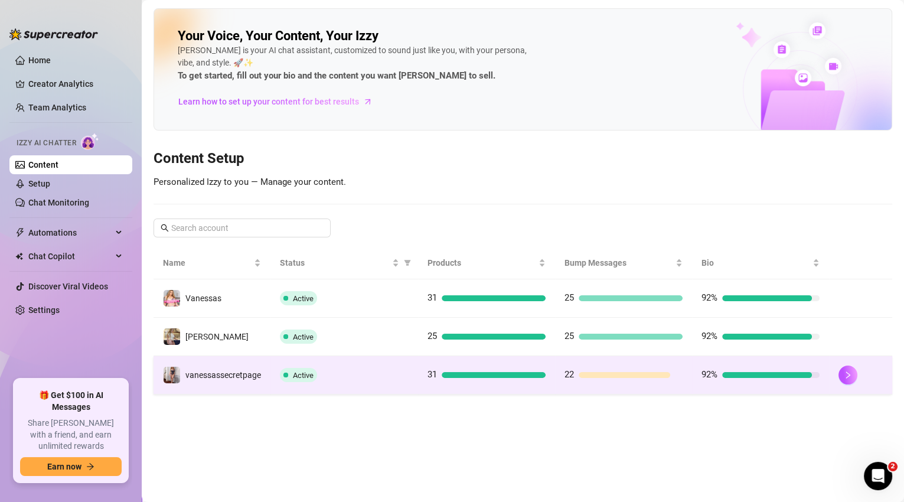
click at [338, 377] on div "Active" at bounding box center [344, 375] width 129 height 14
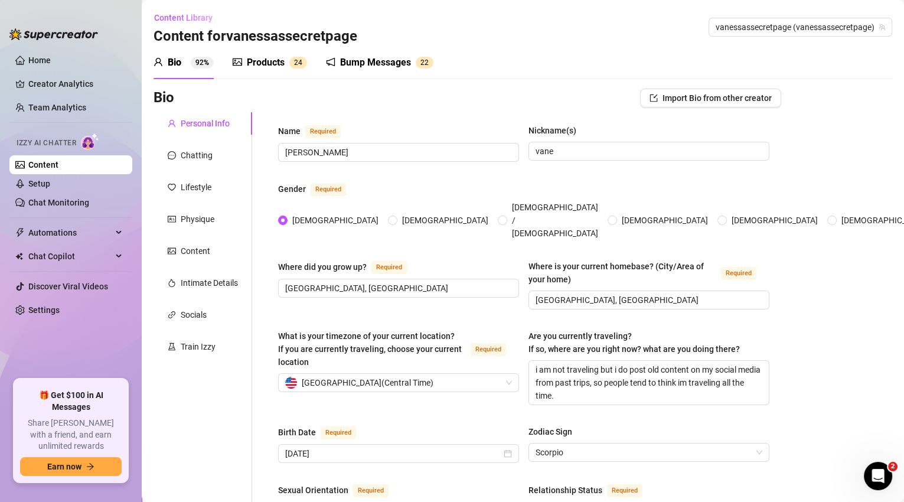
click at [194, 63] on sup "92%" at bounding box center [202, 63] width 23 height 12
click at [200, 63] on sup "92%" at bounding box center [202, 63] width 23 height 12
click at [274, 67] on div "Products" at bounding box center [266, 62] width 38 height 14
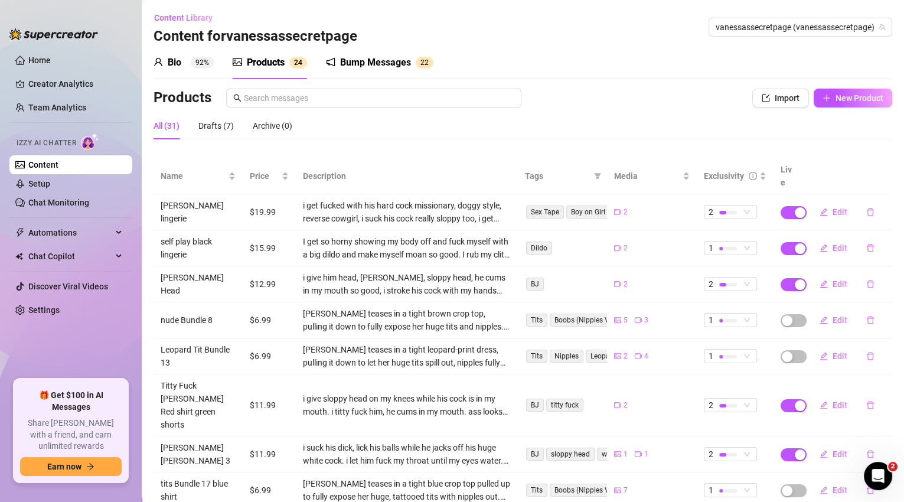
click at [364, 63] on div "Bump Messages" at bounding box center [375, 62] width 71 height 14
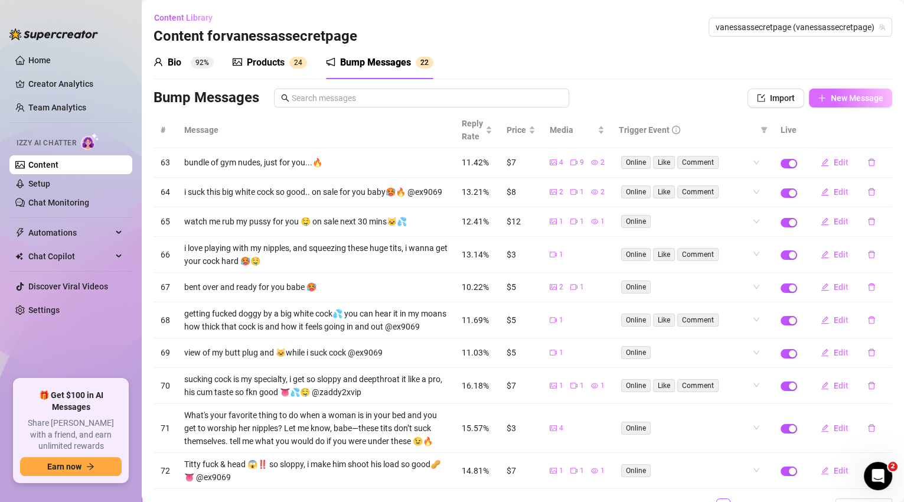
click at [836, 98] on span "New Message" at bounding box center [857, 97] width 53 height 9
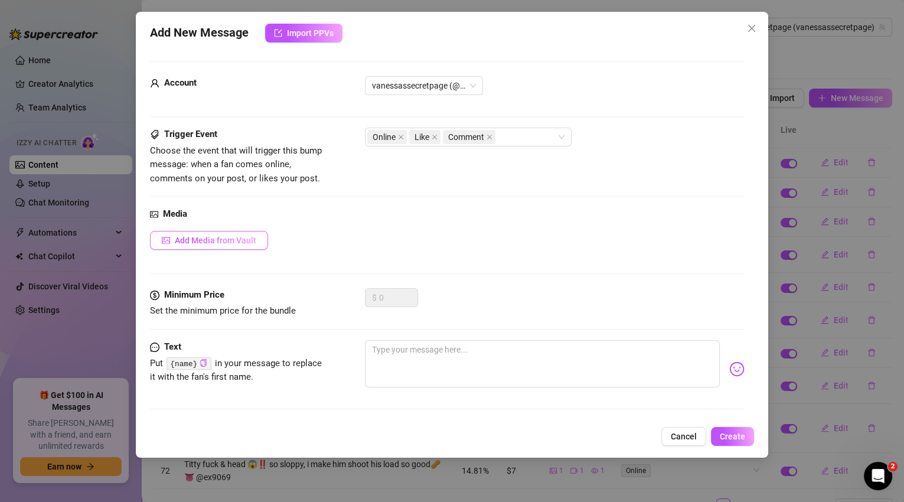
click at [237, 241] on span "Add Media from Vault" at bounding box center [215, 240] width 81 height 9
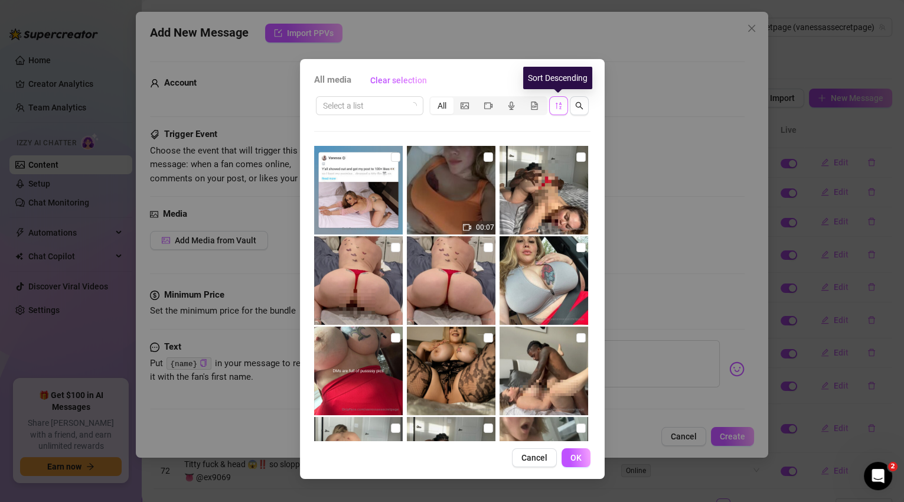
click at [557, 109] on icon "sort-descending" at bounding box center [558, 106] width 8 height 8
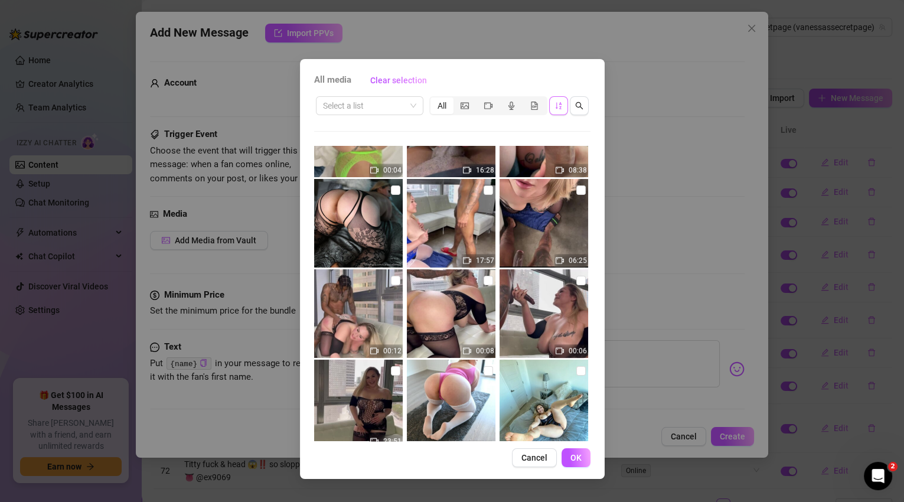
scroll to position [888, 0]
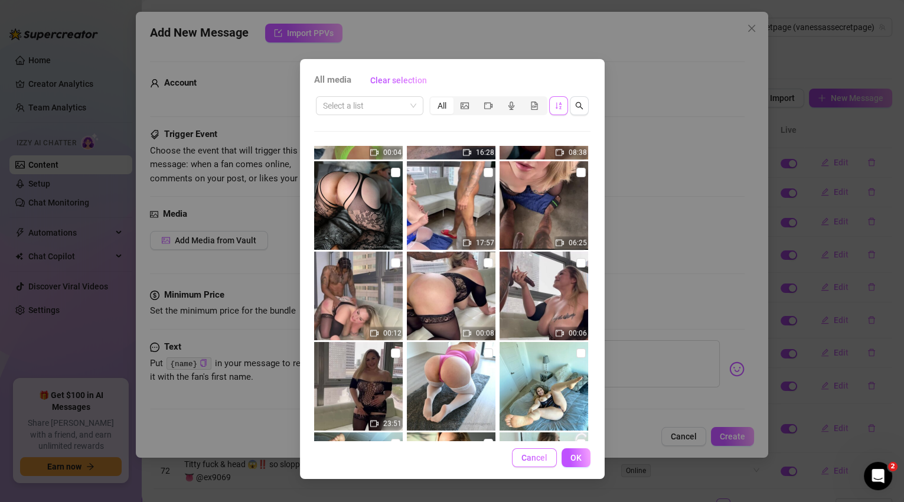
click at [548, 456] on button "Cancel" at bounding box center [534, 457] width 45 height 19
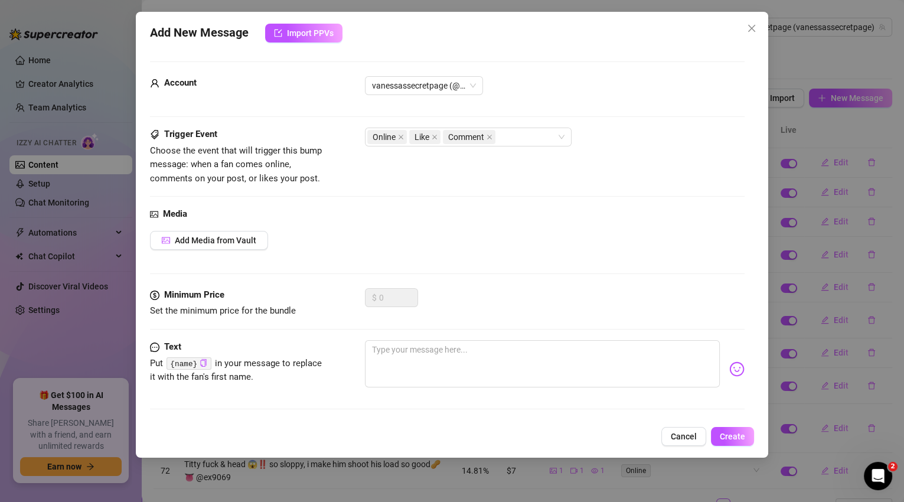
click at [678, 427] on button "Cancel" at bounding box center [683, 436] width 45 height 19
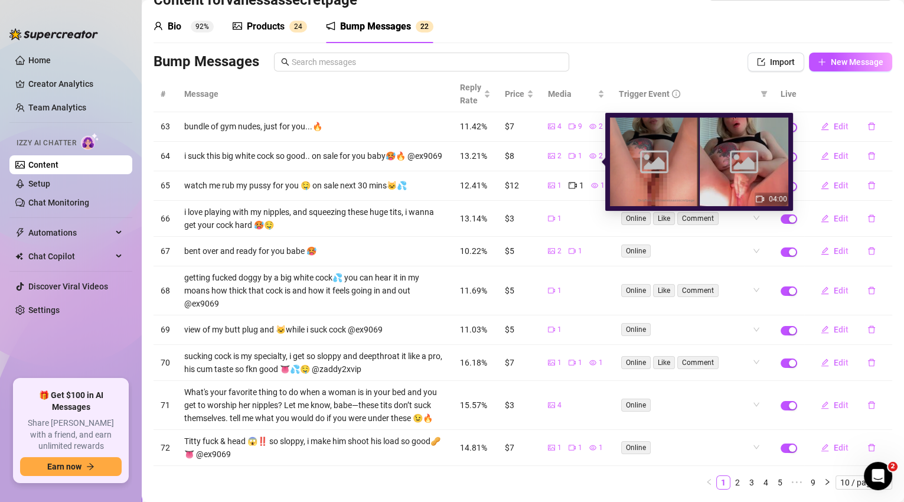
scroll to position [26, 0]
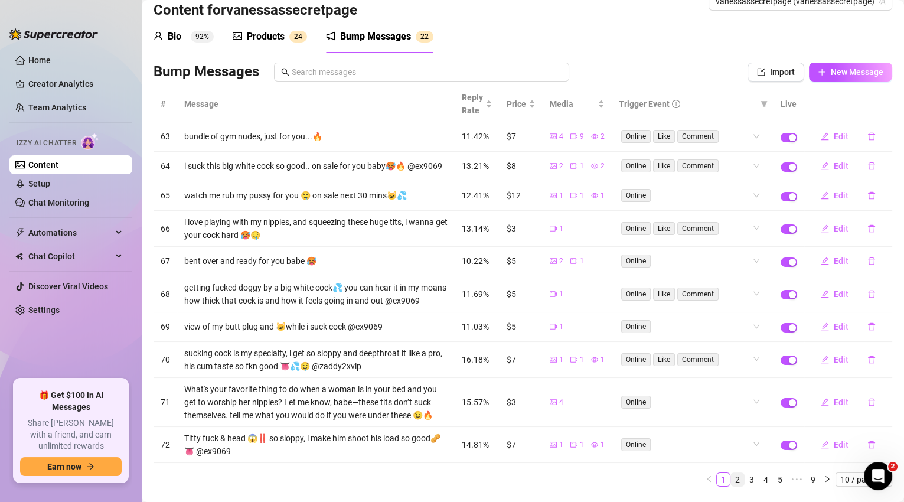
click at [731, 486] on link "2" at bounding box center [737, 479] width 13 height 13
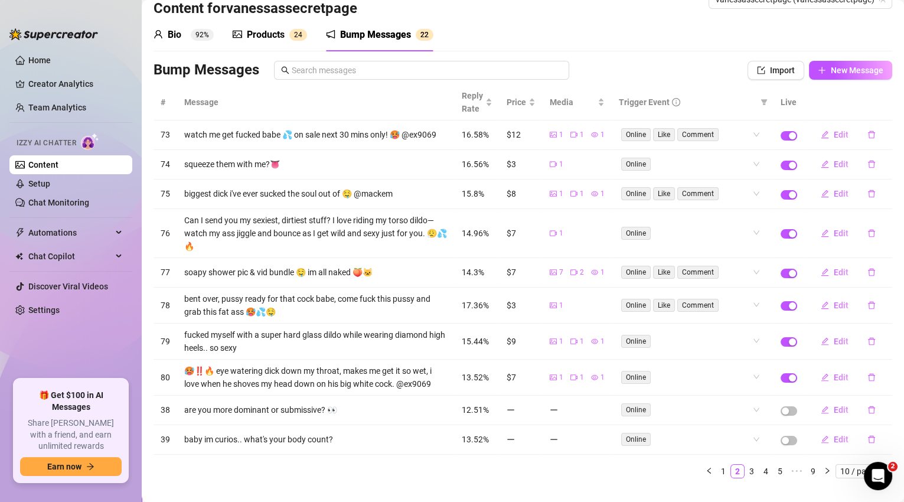
scroll to position [28, 0]
click at [833, 272] on span "Edit" at bounding box center [840, 271] width 15 height 9
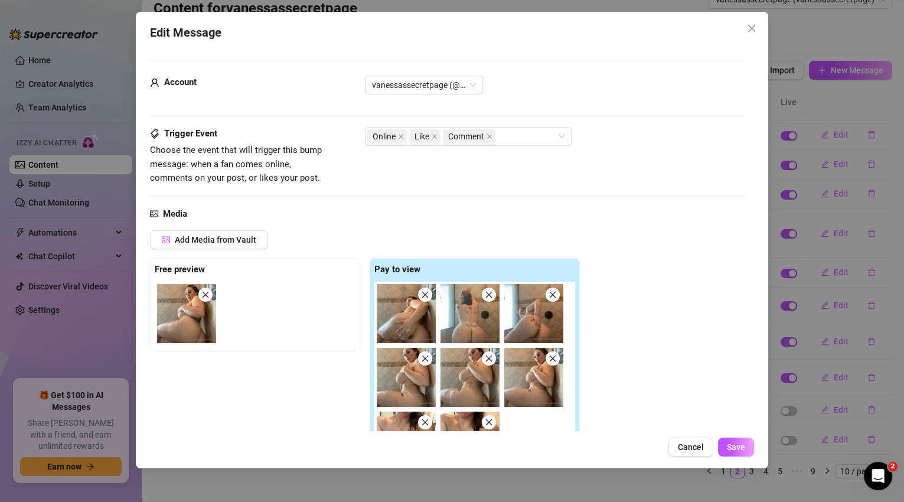
click at [682, 449] on span "Cancel" at bounding box center [691, 446] width 26 height 9
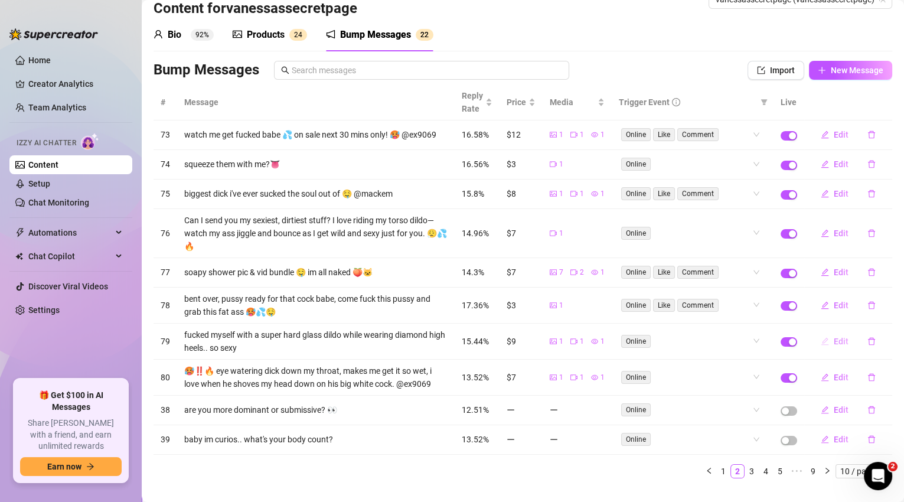
click at [834, 341] on span "Edit" at bounding box center [840, 340] width 15 height 9
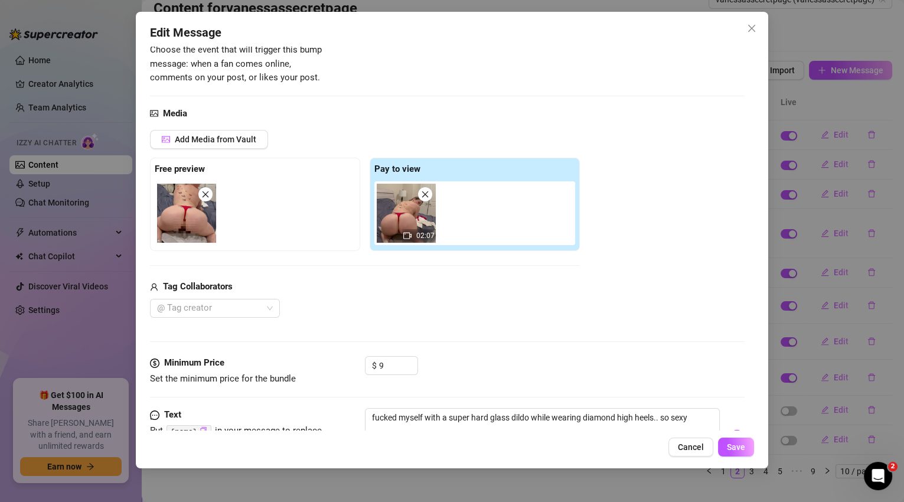
scroll to position [101, 0]
click at [416, 368] on span "Decrease Value" at bounding box center [410, 368] width 13 height 11
click at [415, 357] on span "Increase Value" at bounding box center [410, 361] width 13 height 11
click at [725, 447] on button "Save" at bounding box center [736, 446] width 36 height 19
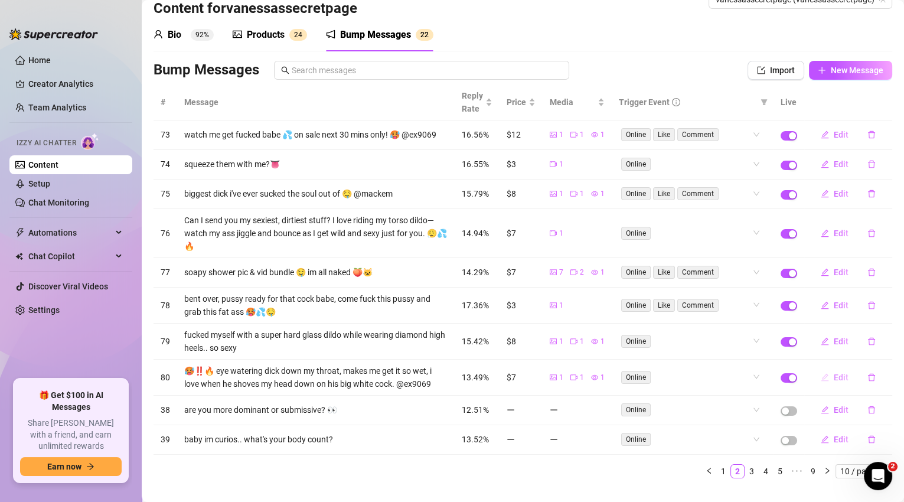
click at [842, 374] on button "Edit" at bounding box center [834, 377] width 47 height 19
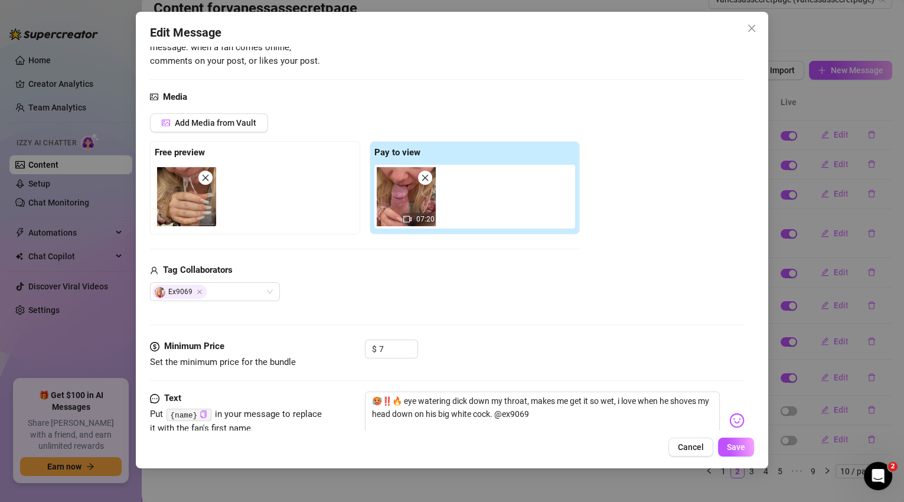
scroll to position [156, 0]
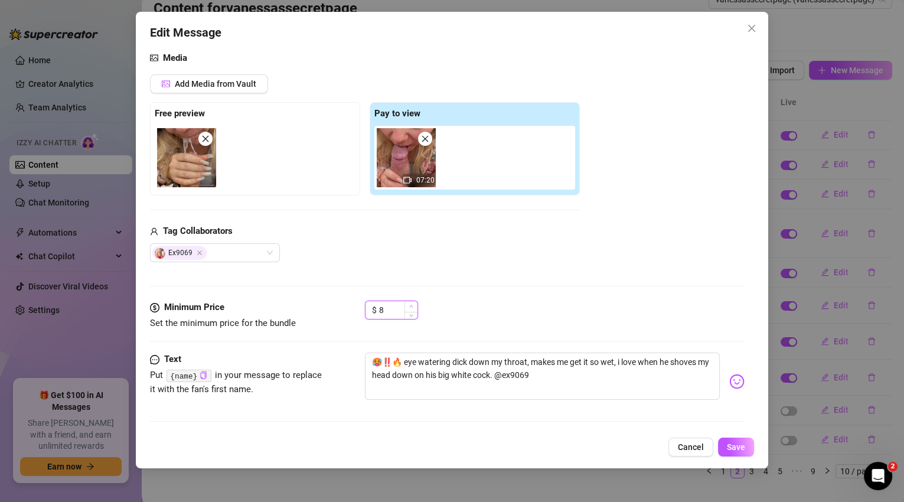
click at [414, 303] on span "Increase Value" at bounding box center [410, 306] width 13 height 11
click at [727, 442] on span "Save" at bounding box center [736, 446] width 18 height 9
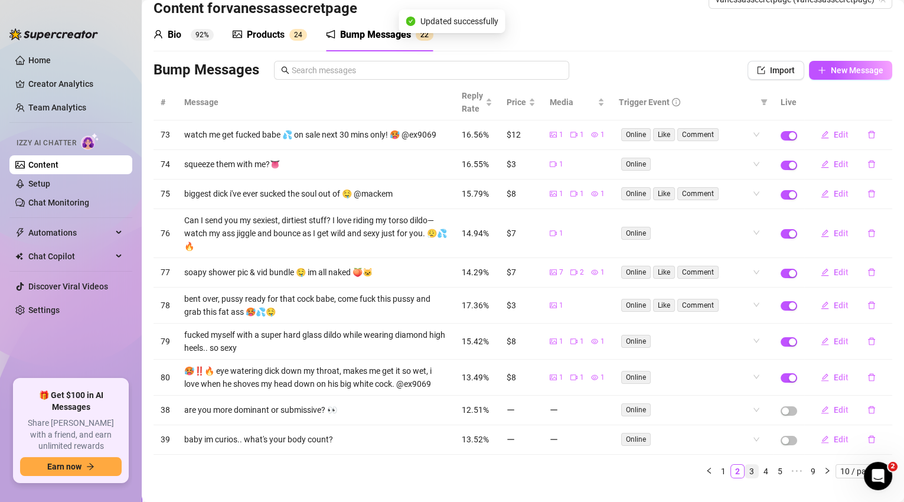
click at [745, 468] on link "3" at bounding box center [751, 471] width 13 height 13
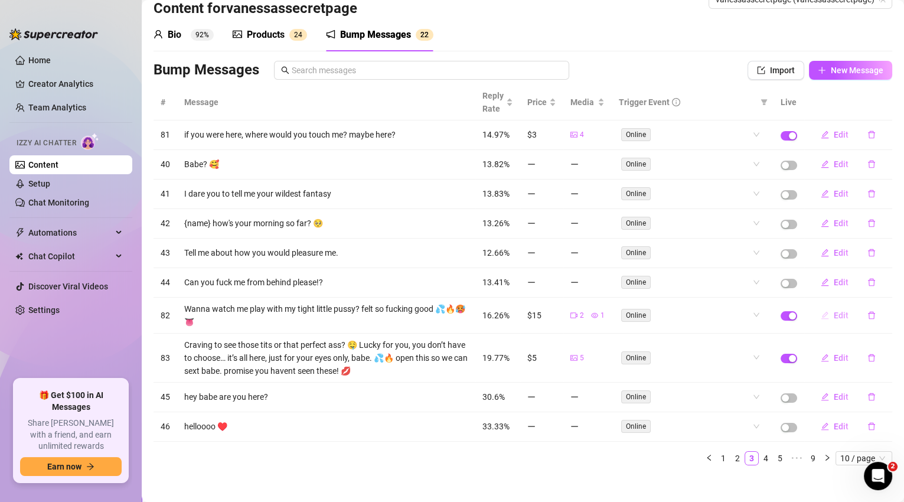
click at [835, 315] on span "Edit" at bounding box center [840, 314] width 15 height 9
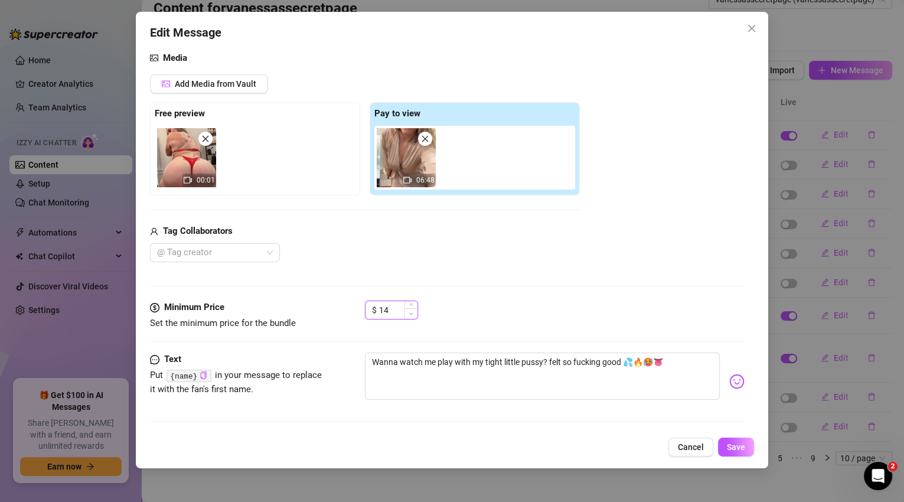
click at [411, 316] on span "Decrease Value" at bounding box center [410, 313] width 13 height 11
click at [734, 442] on span "Save" at bounding box center [736, 446] width 18 height 9
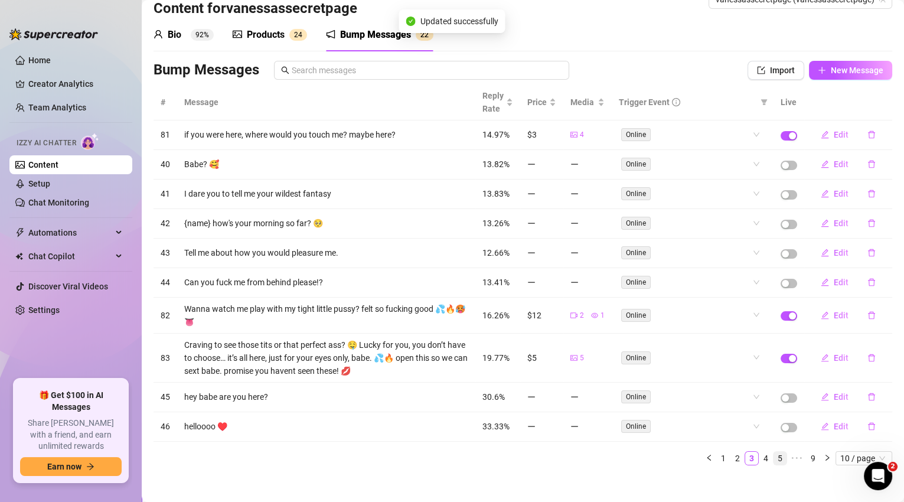
click at [759, 452] on link "4" at bounding box center [765, 458] width 13 height 13
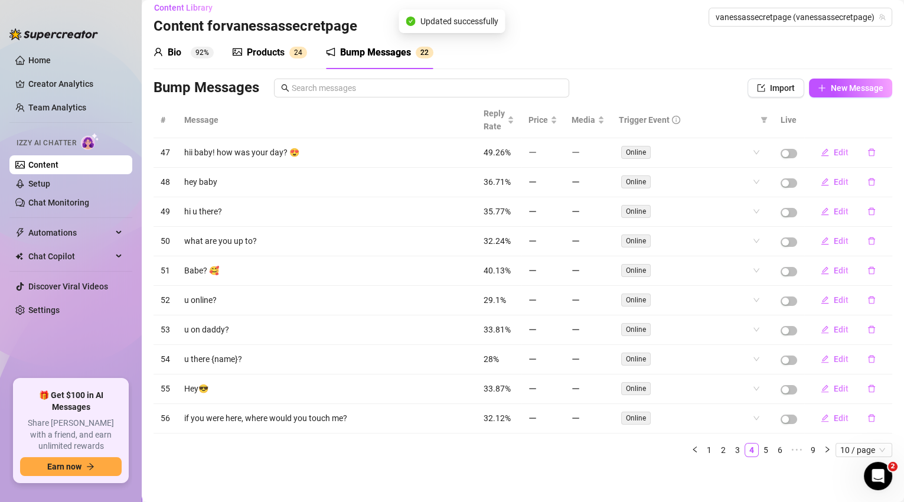
scroll to position [6, 0]
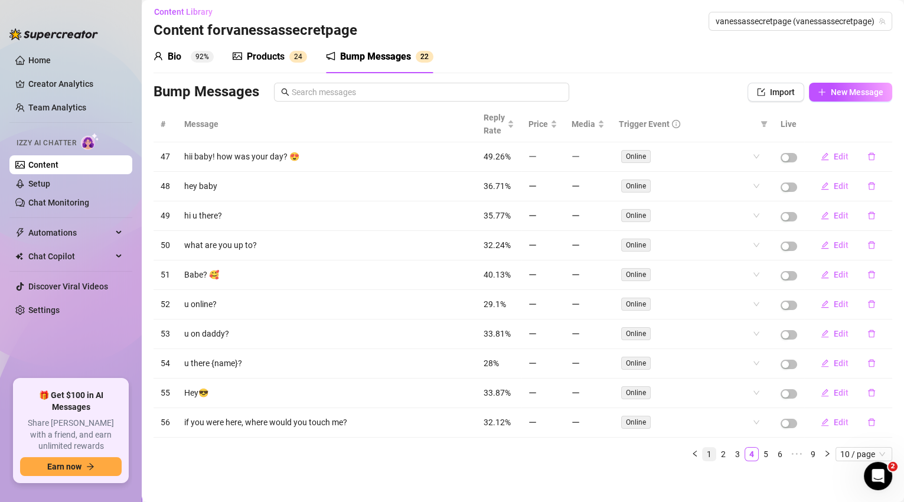
click at [703, 449] on link "1" at bounding box center [708, 453] width 13 height 13
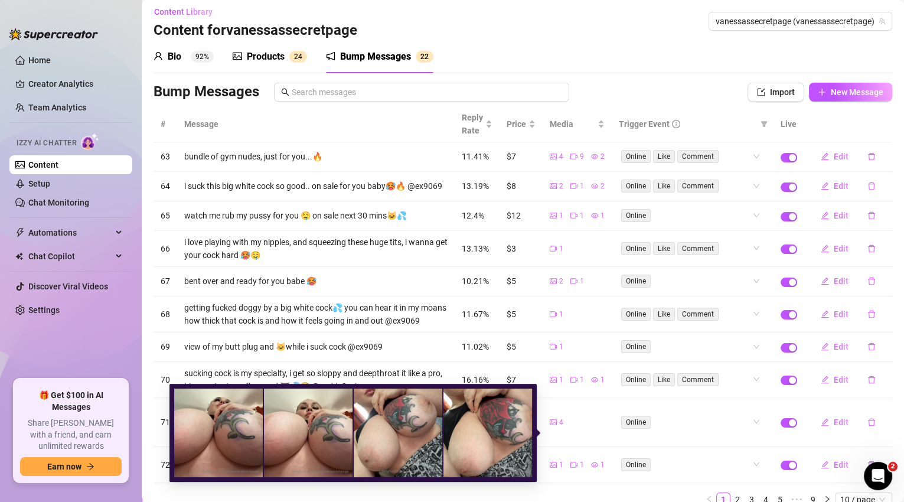
scroll to position [66, 0]
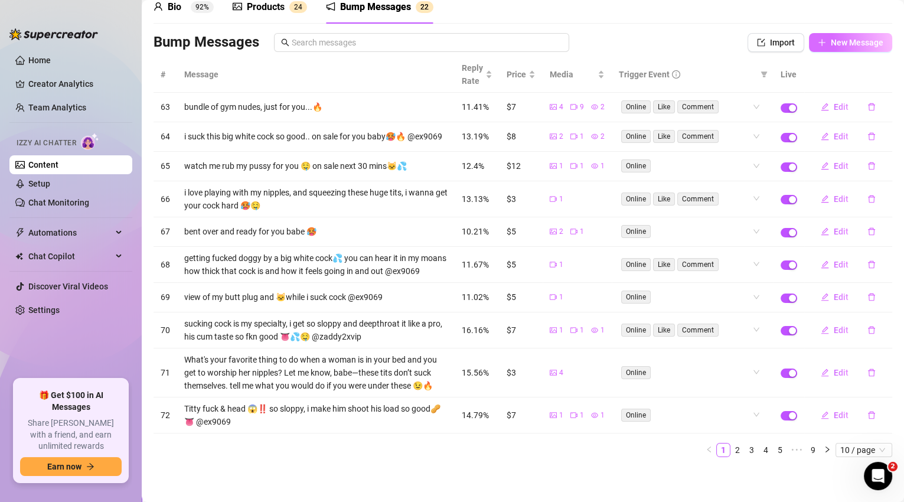
click at [832, 41] on button "New Message" at bounding box center [850, 42] width 83 height 19
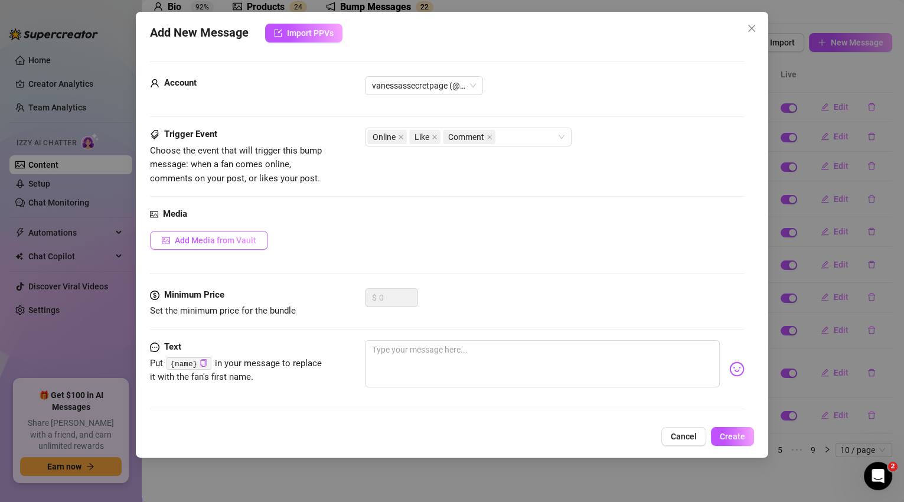
click at [236, 241] on span "Add Media from Vault" at bounding box center [215, 240] width 81 height 9
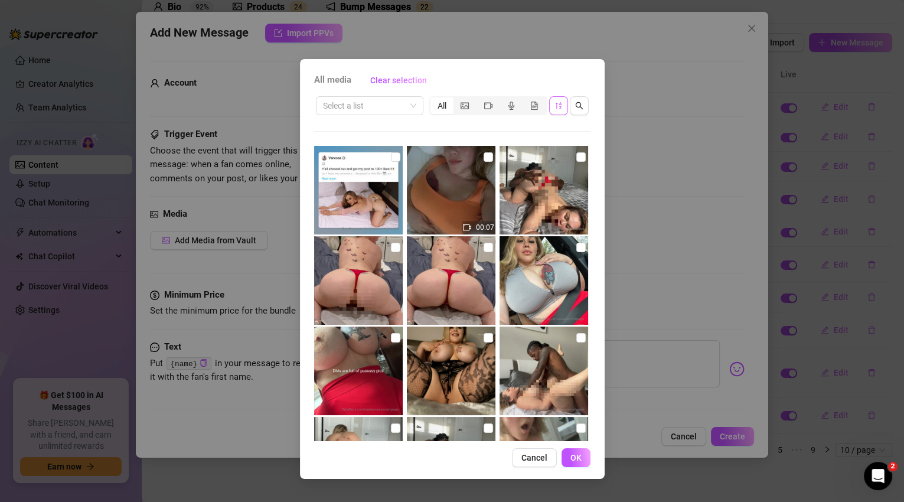
click at [558, 103] on icon "sort-descending" at bounding box center [558, 106] width 8 height 8
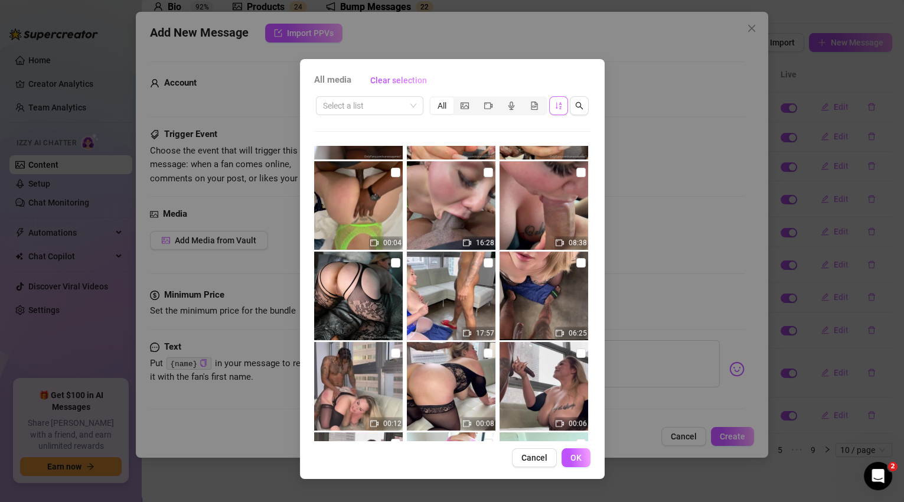
scroll to position [720, 0]
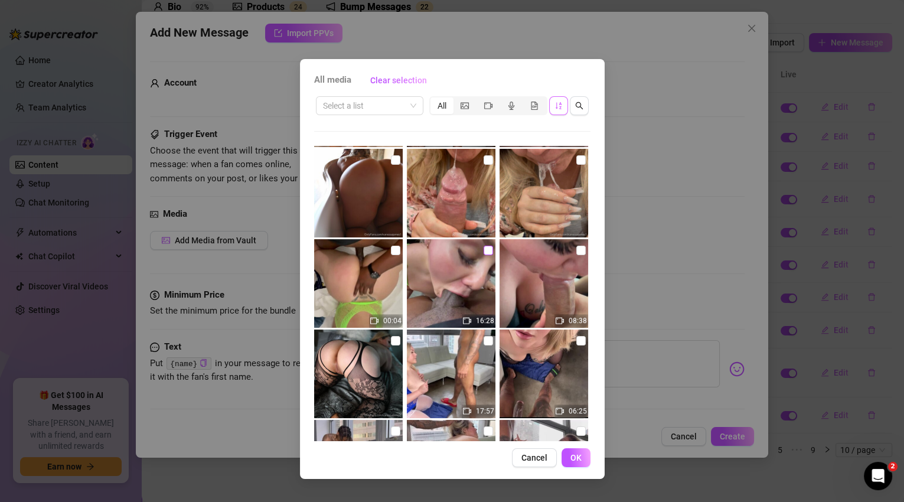
click at [485, 247] on input "checkbox" at bounding box center [487, 250] width 9 height 9
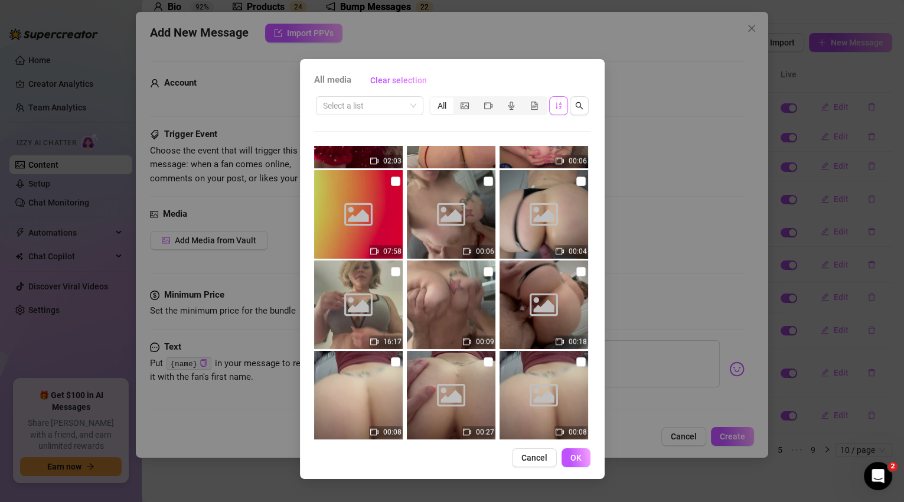
scroll to position [3034, 0]
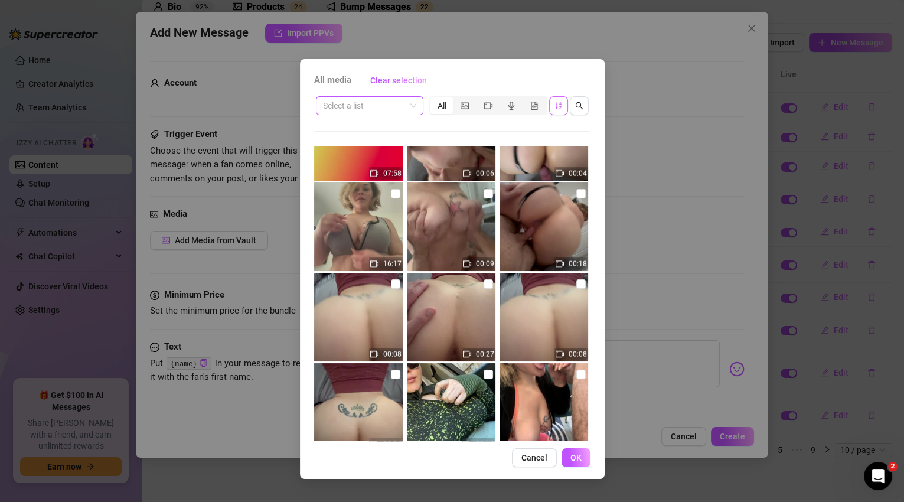
click at [414, 107] on span at bounding box center [369, 106] width 93 height 18
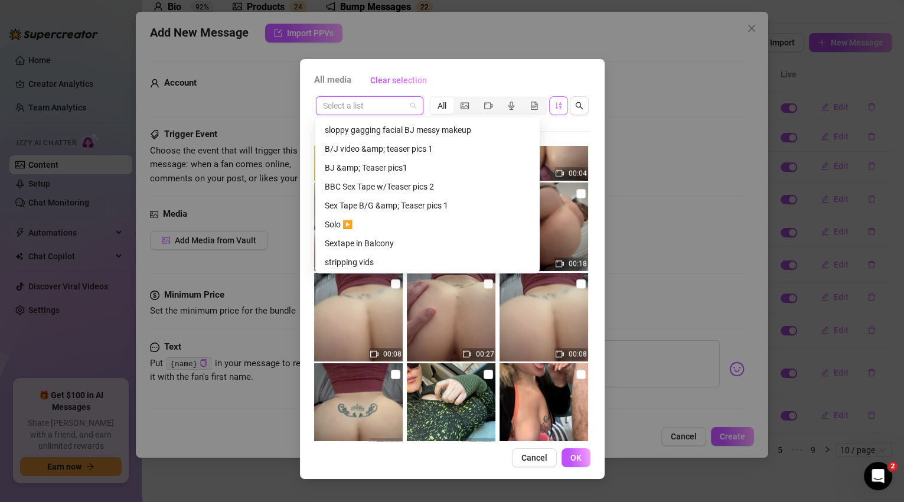
scroll to position [1662, 0]
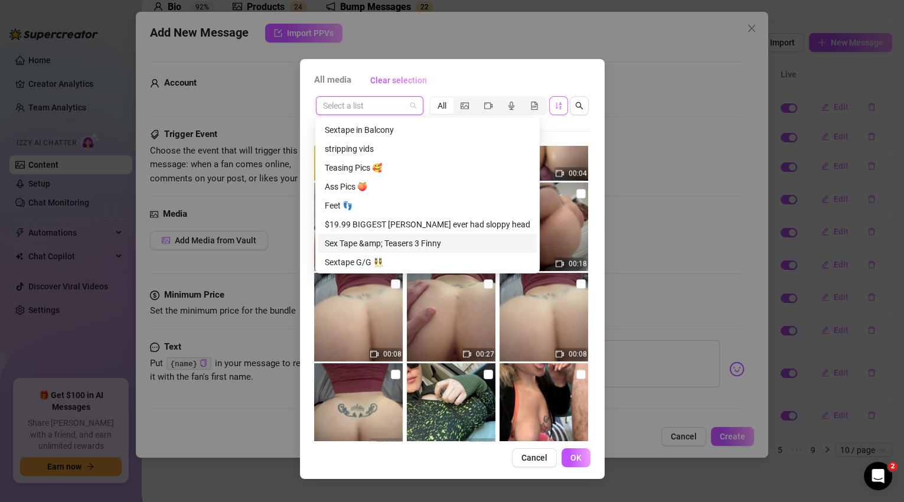
click at [465, 241] on div "Sex Tape &amp; Teasers 3 Finny" at bounding box center [427, 243] width 205 height 13
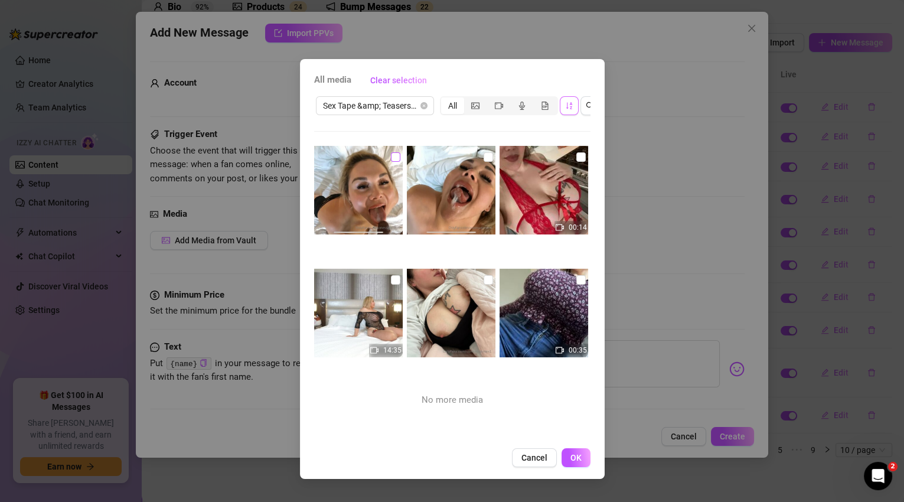
click at [391, 159] on input "checkbox" at bounding box center [395, 156] width 9 height 9
click at [394, 280] on input "checkbox" at bounding box center [395, 279] width 9 height 9
click at [577, 462] on span "OK" at bounding box center [575, 457] width 11 height 9
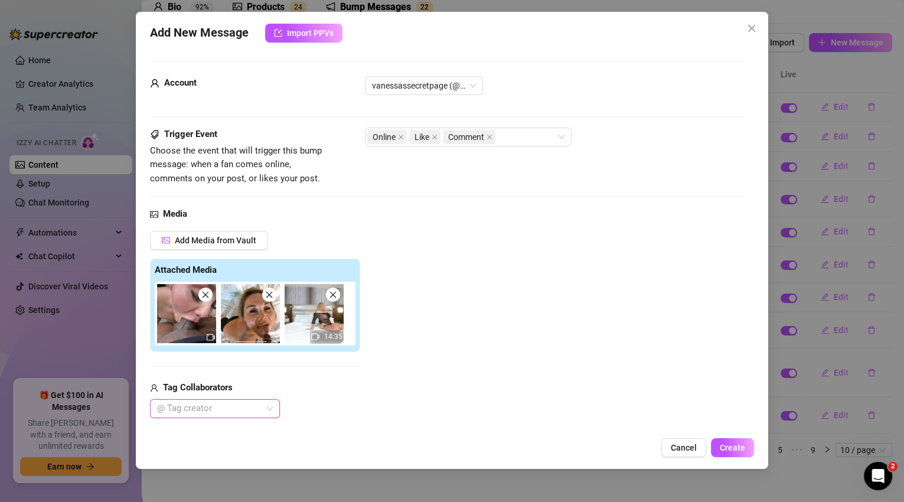
click at [210, 295] on span at bounding box center [205, 294] width 14 height 14
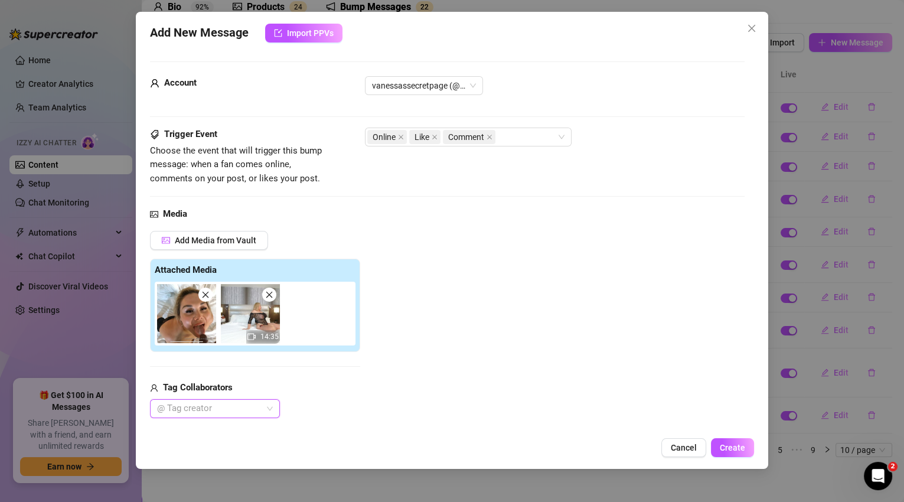
click at [272, 408] on div "@ Tag creator" at bounding box center [215, 408] width 130 height 19
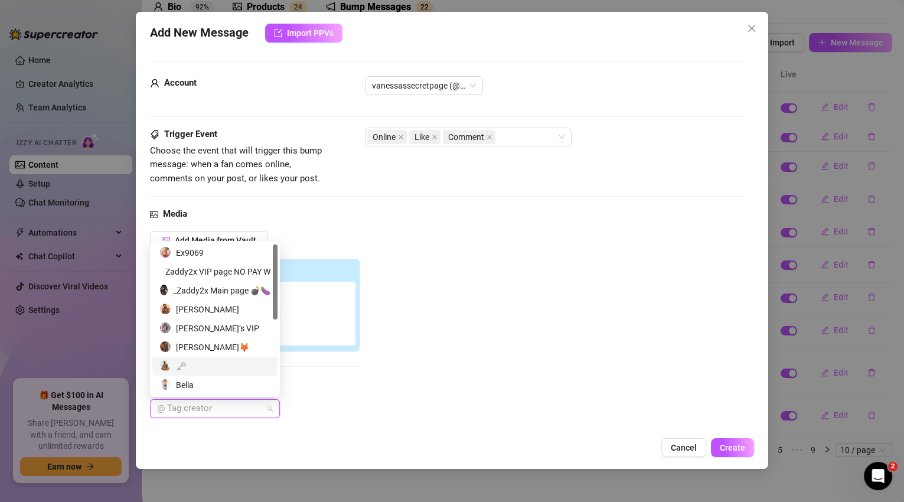
scroll to position [2, 0]
click at [246, 345] on div "[PERSON_NAME]🦊" at bounding box center [214, 345] width 111 height 13
click at [314, 400] on div "[PERSON_NAME]🦊" at bounding box center [255, 408] width 210 height 19
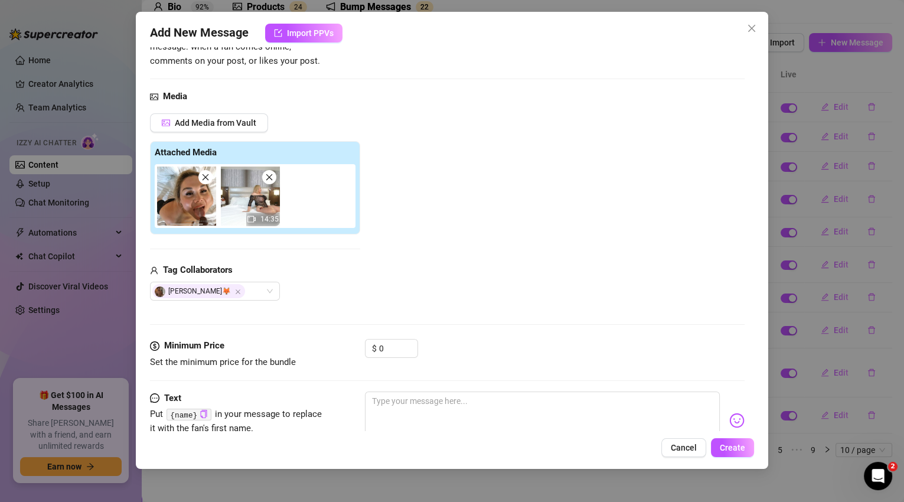
scroll to position [156, 0]
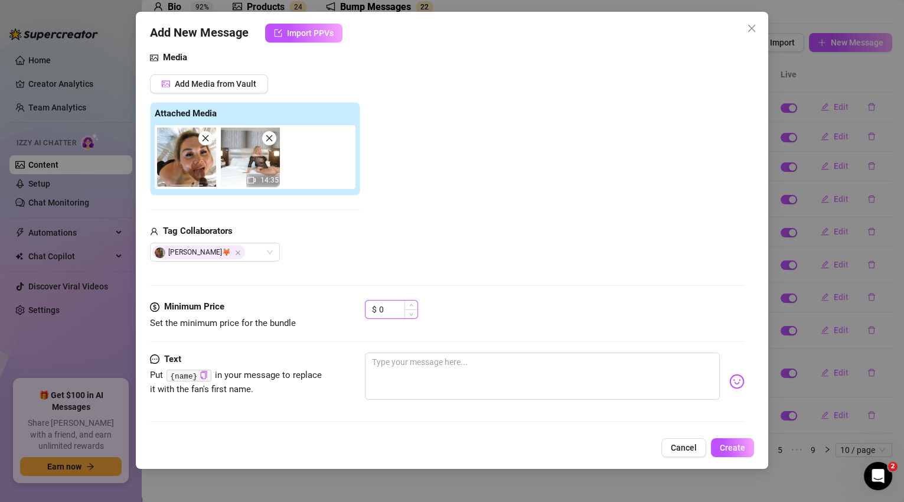
click at [386, 312] on input "0" at bounding box center [398, 309] width 38 height 18
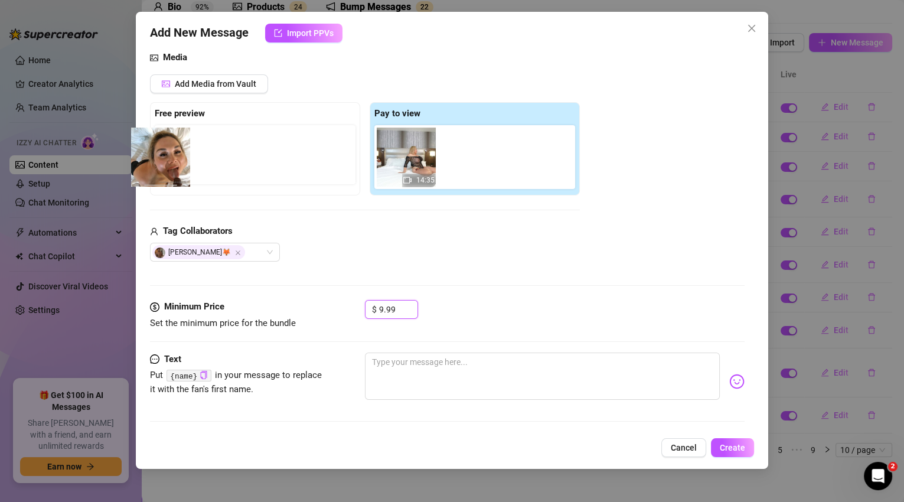
drag, startPoint x: 412, startPoint y: 164, endPoint x: 171, endPoint y: 163, distance: 241.4
click at [171, 163] on div "Free preview Pay to view 14:35" at bounding box center [365, 148] width 430 height 93
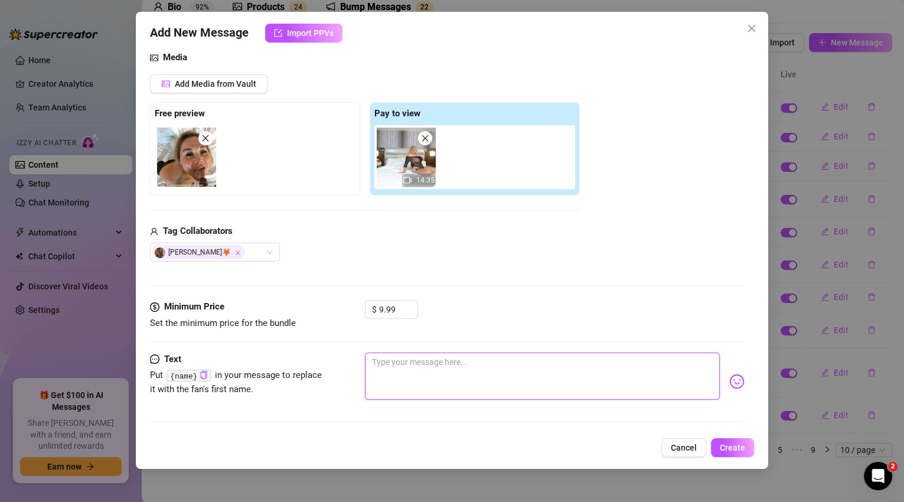
click at [423, 357] on textarea at bounding box center [542, 375] width 355 height 47
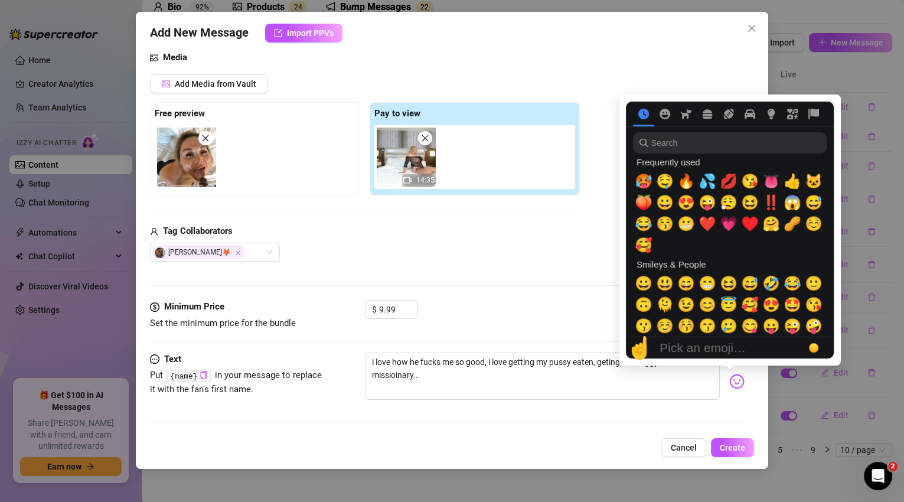
click at [734, 384] on img at bounding box center [736, 381] width 15 height 15
click at [646, 179] on span "🥵" at bounding box center [644, 181] width 18 height 17
click at [661, 179] on span "🤤" at bounding box center [665, 181] width 18 height 17
click at [701, 182] on span "💦" at bounding box center [707, 181] width 18 height 17
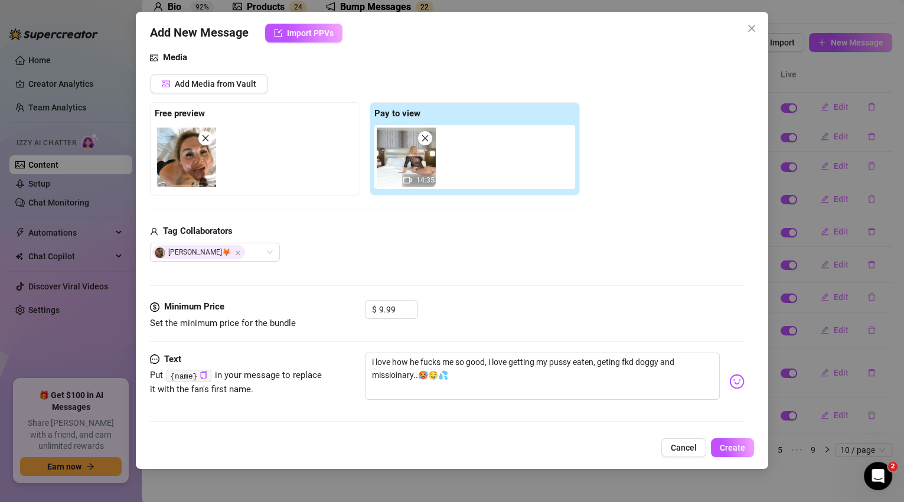
click at [606, 260] on div "Add Media from Vault Free preview Pay to view 14:35 Tag Collaborators [PERSON_N…" at bounding box center [447, 168] width 595 height 188
click at [525, 386] on textarea "i love how he fucks me so good, i love getting my pussy eaten, geting fkd doggy…" at bounding box center [542, 375] width 355 height 47
click at [731, 384] on img at bounding box center [736, 381] width 15 height 15
click at [735, 449] on span "Create" at bounding box center [732, 447] width 25 height 9
click at [727, 449] on span "Create" at bounding box center [732, 447] width 25 height 9
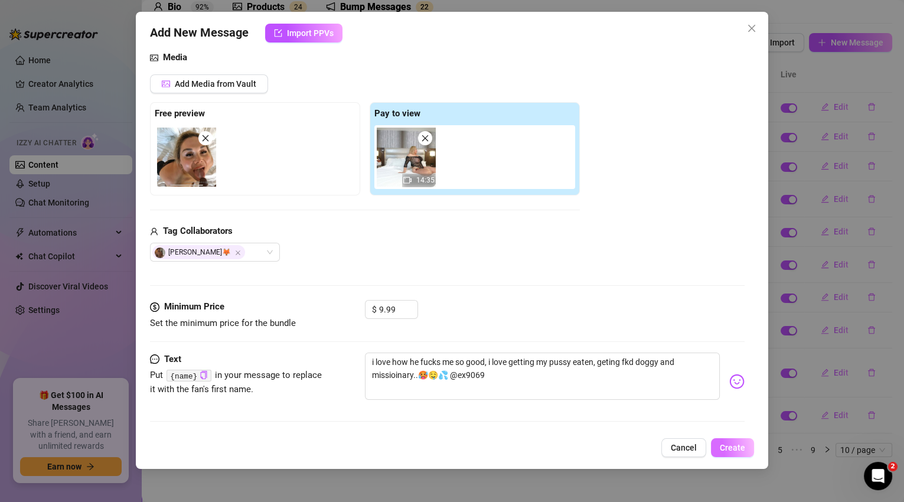
click at [737, 443] on span "Create" at bounding box center [732, 447] width 25 height 9
drag, startPoint x: 512, startPoint y: 381, endPoint x: 355, endPoint y: 355, distance: 158.5
click at [355, 355] on div "Text Put {name} in your message to replace it with the fan's first name. i love…" at bounding box center [447, 381] width 595 height 58
click at [733, 451] on span "Create" at bounding box center [732, 447] width 25 height 9
click at [749, 31] on icon "close" at bounding box center [751, 28] width 9 height 9
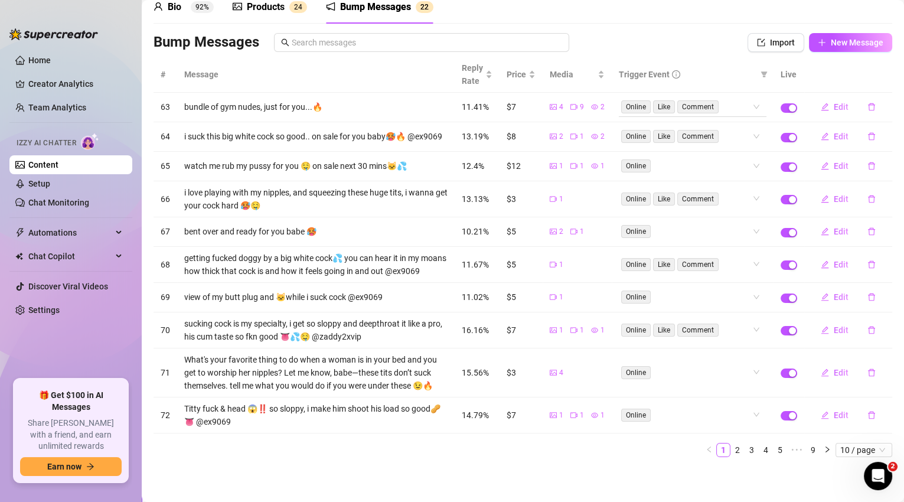
click at [750, 97] on div "Online Like Comment" at bounding box center [693, 106] width 148 height 19
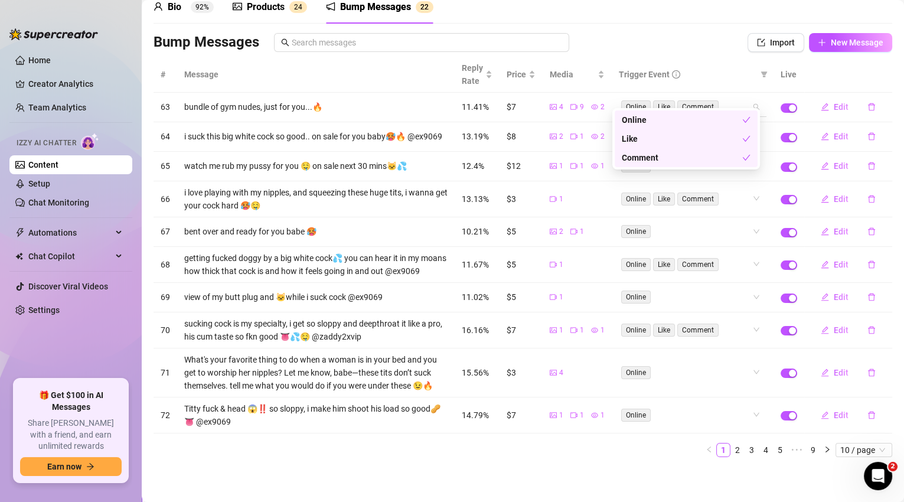
click at [750, 97] on div "Online Like Comment" at bounding box center [693, 106] width 148 height 19
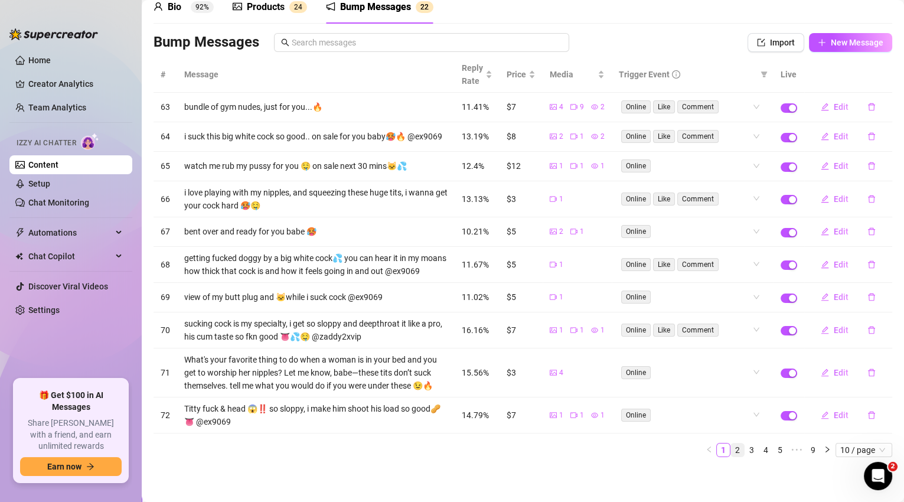
click at [731, 447] on link "2" at bounding box center [737, 449] width 13 height 13
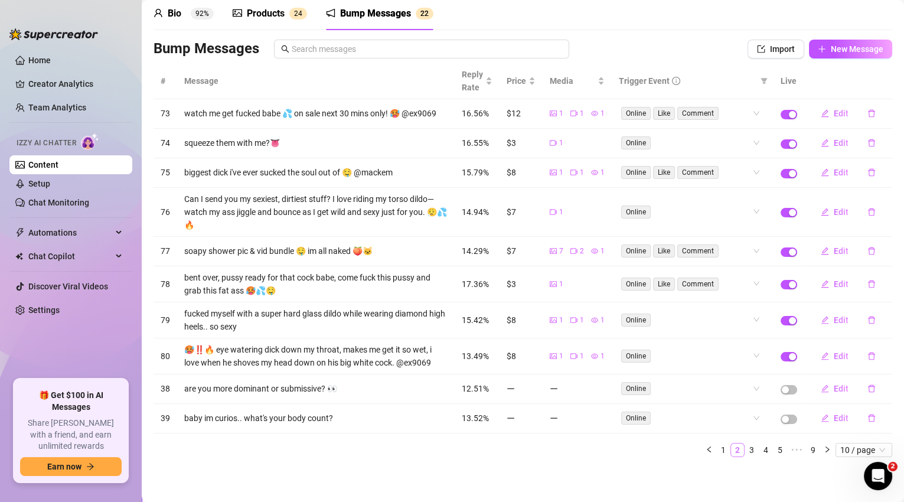
scroll to position [45, 0]
